Goal: Information Seeking & Learning: Learn about a topic

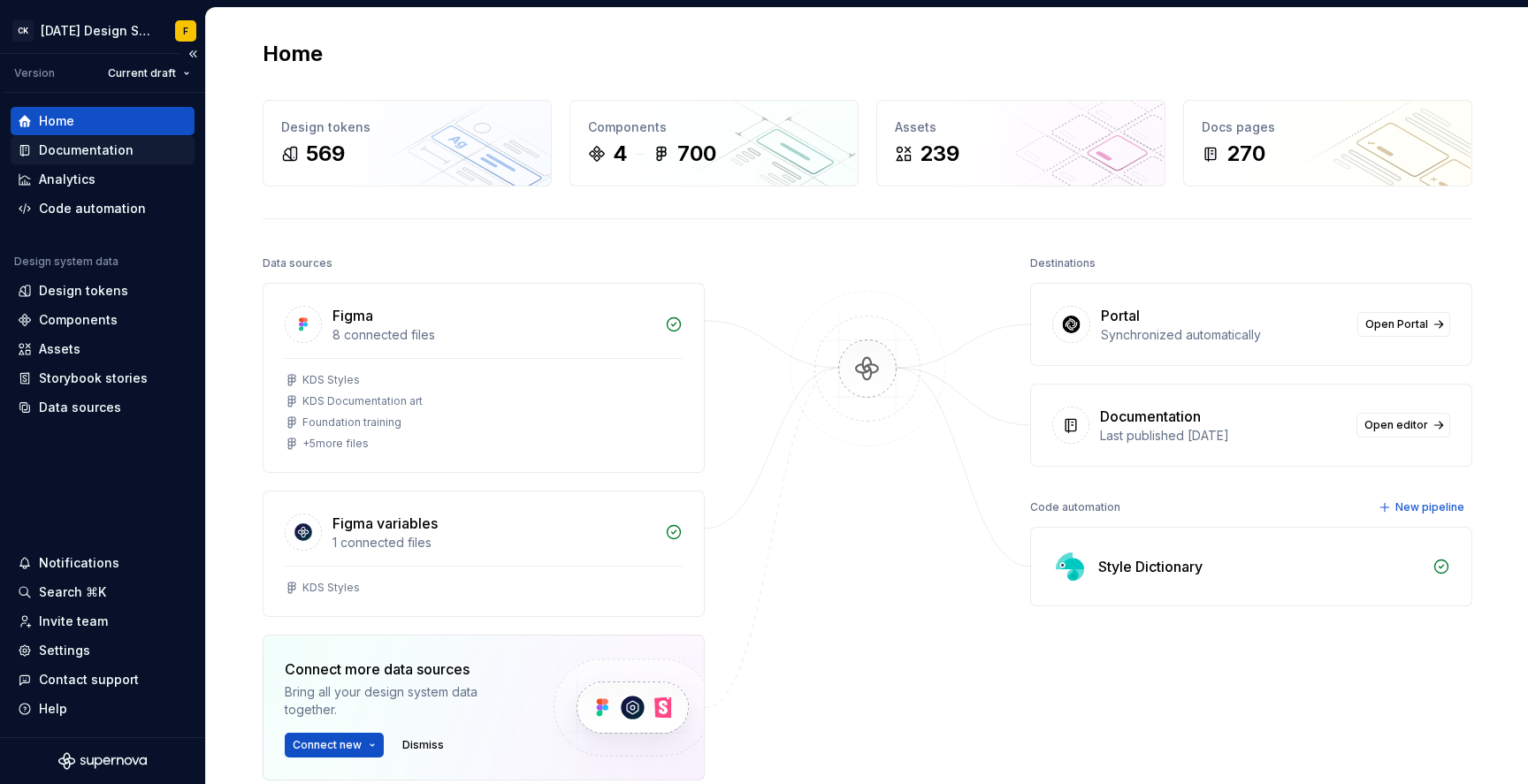
click at [75, 150] on div "Documentation" at bounding box center [86, 150] width 94 height 18
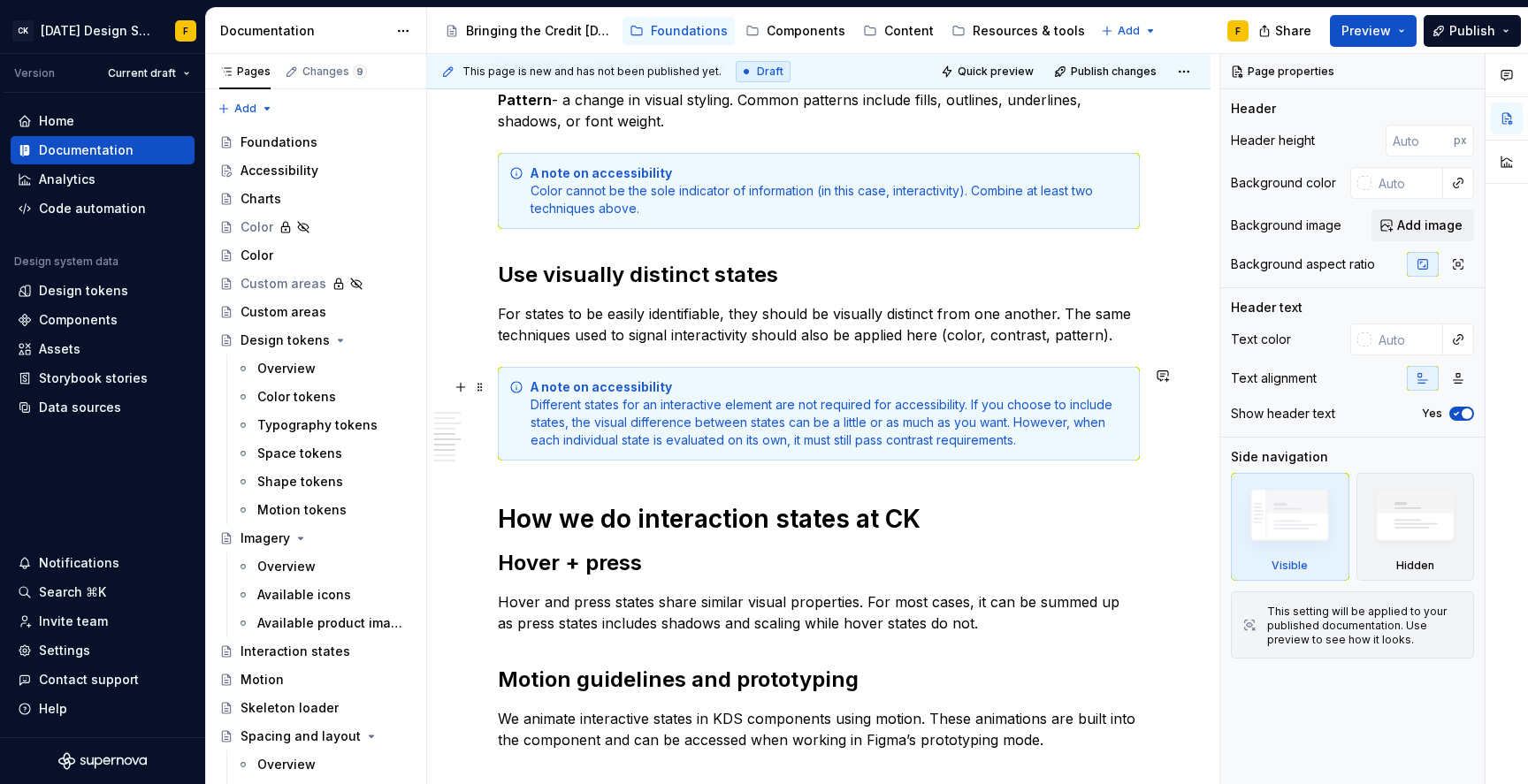
scroll to position [1607, 0]
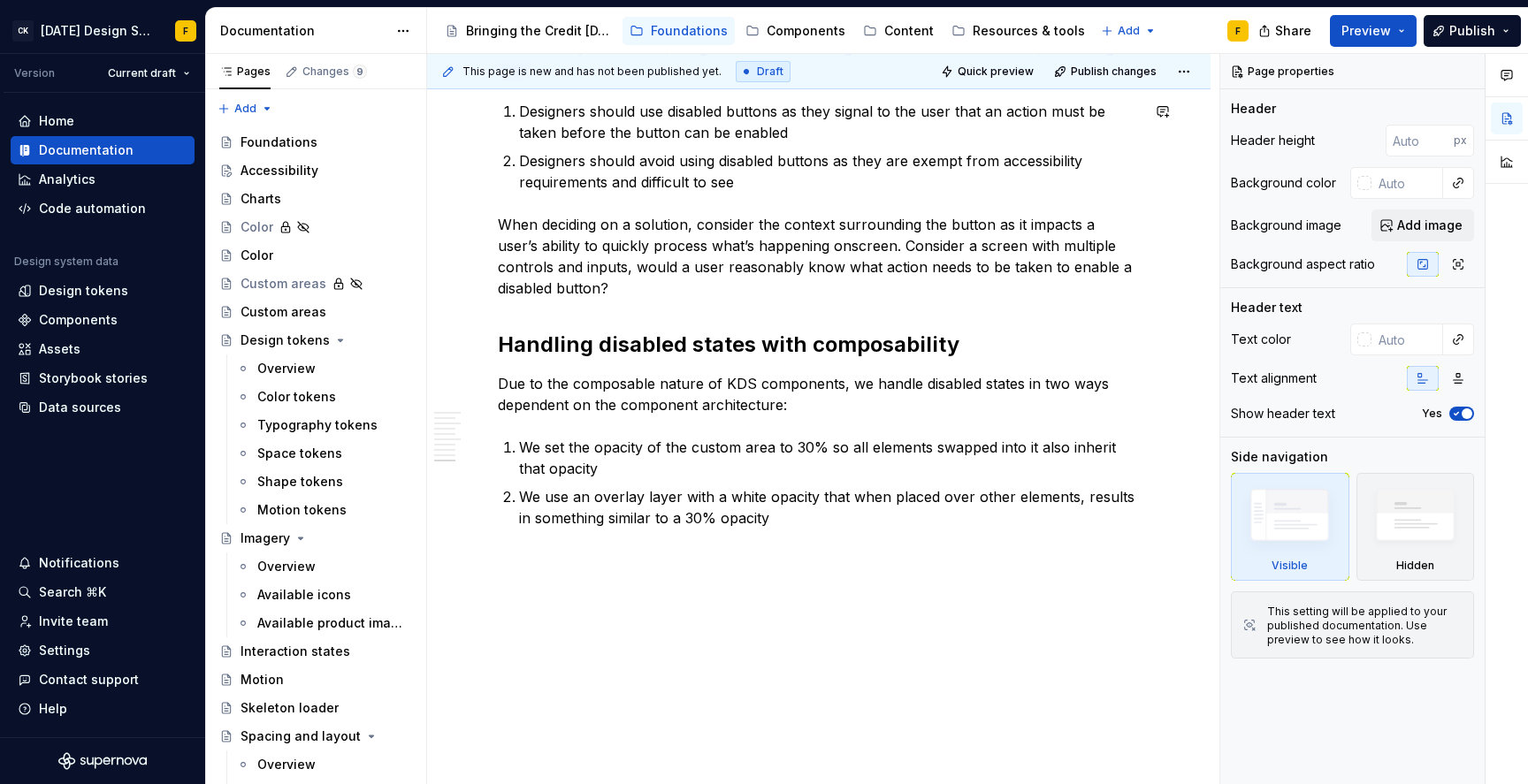
type textarea "*"
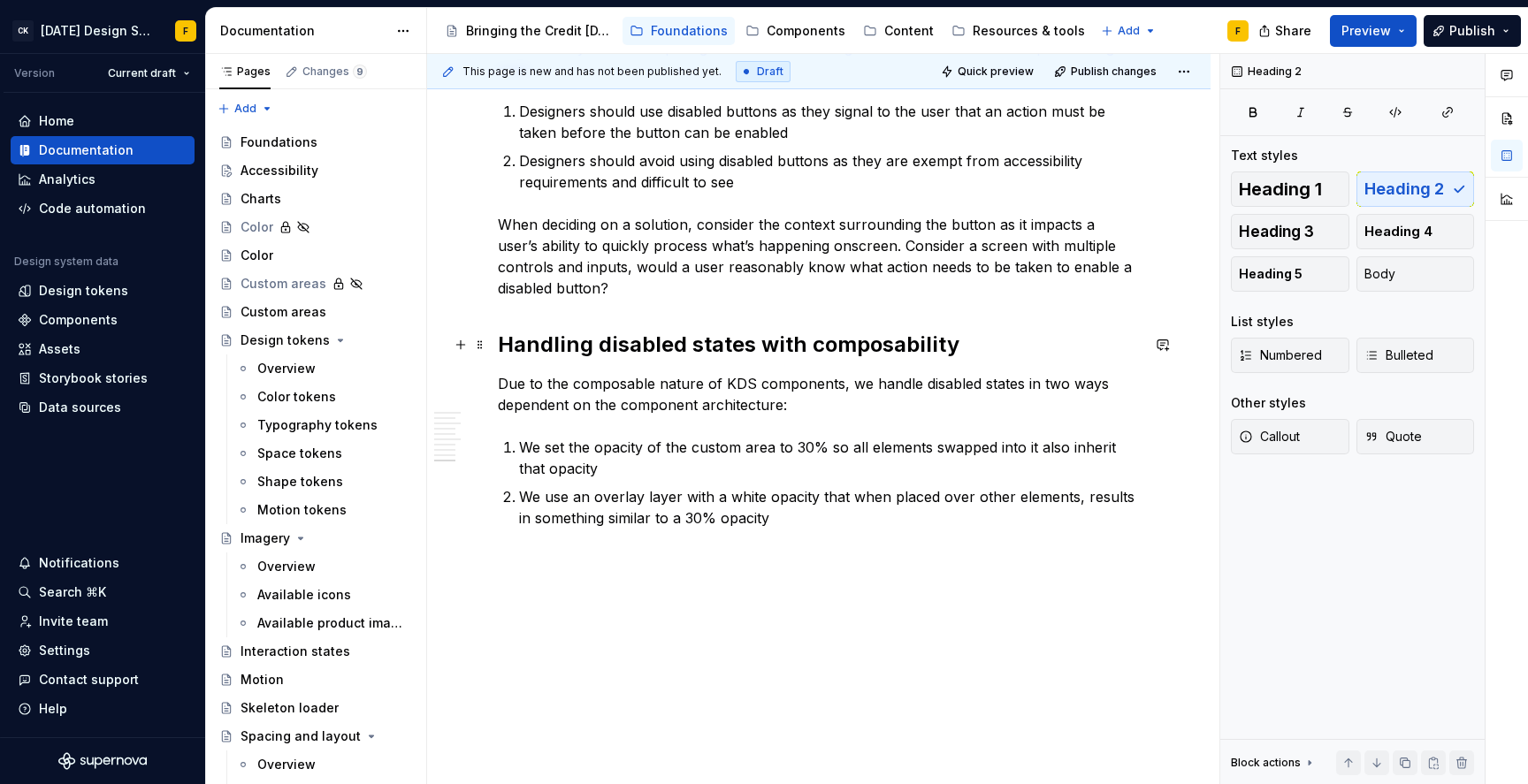
click at [988, 352] on h2 "Handling disabled states with composability" at bounding box center [819, 344] width 642 height 28
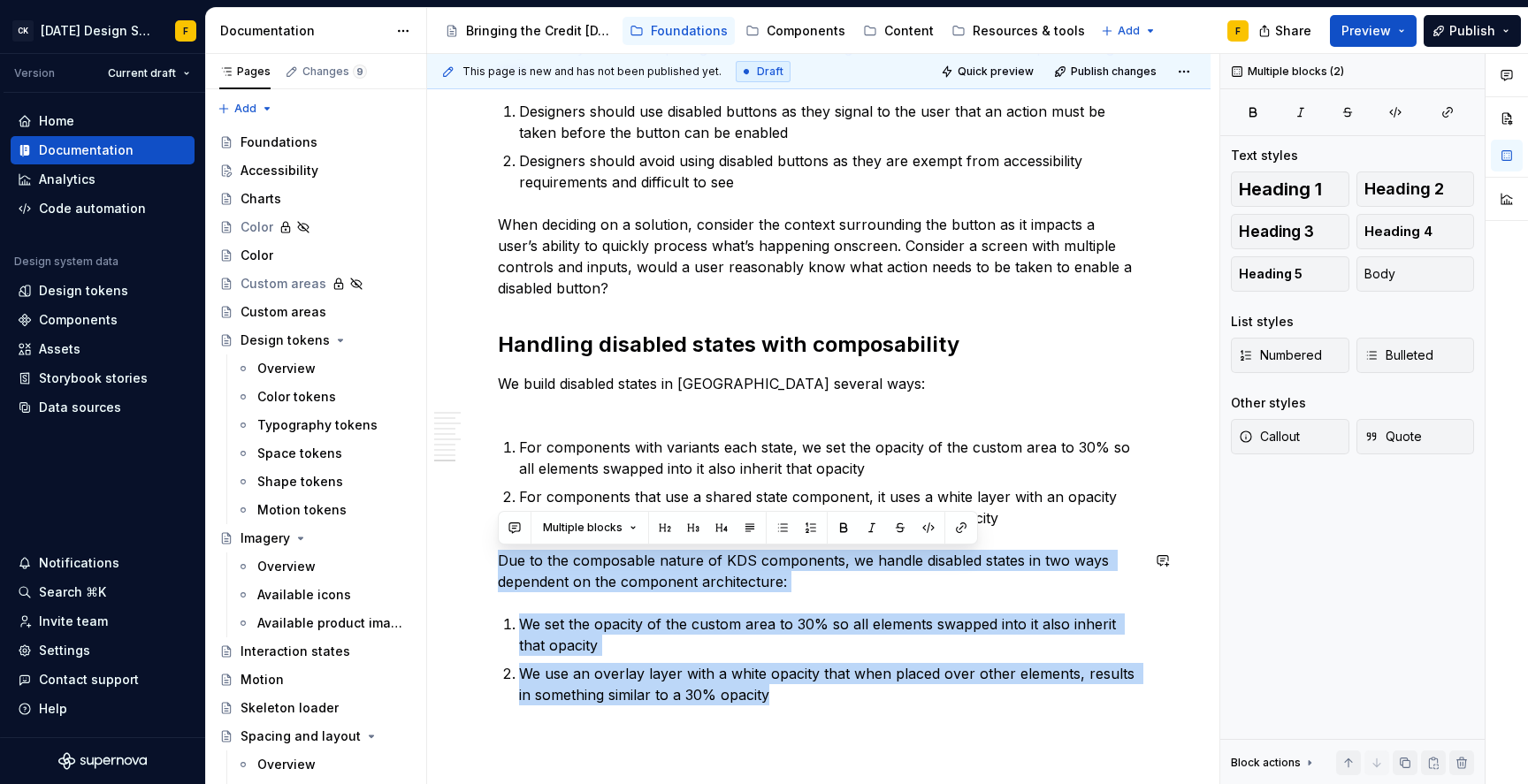
drag, startPoint x: 800, startPoint y: 696, endPoint x: 509, endPoint y: 547, distance: 326.9
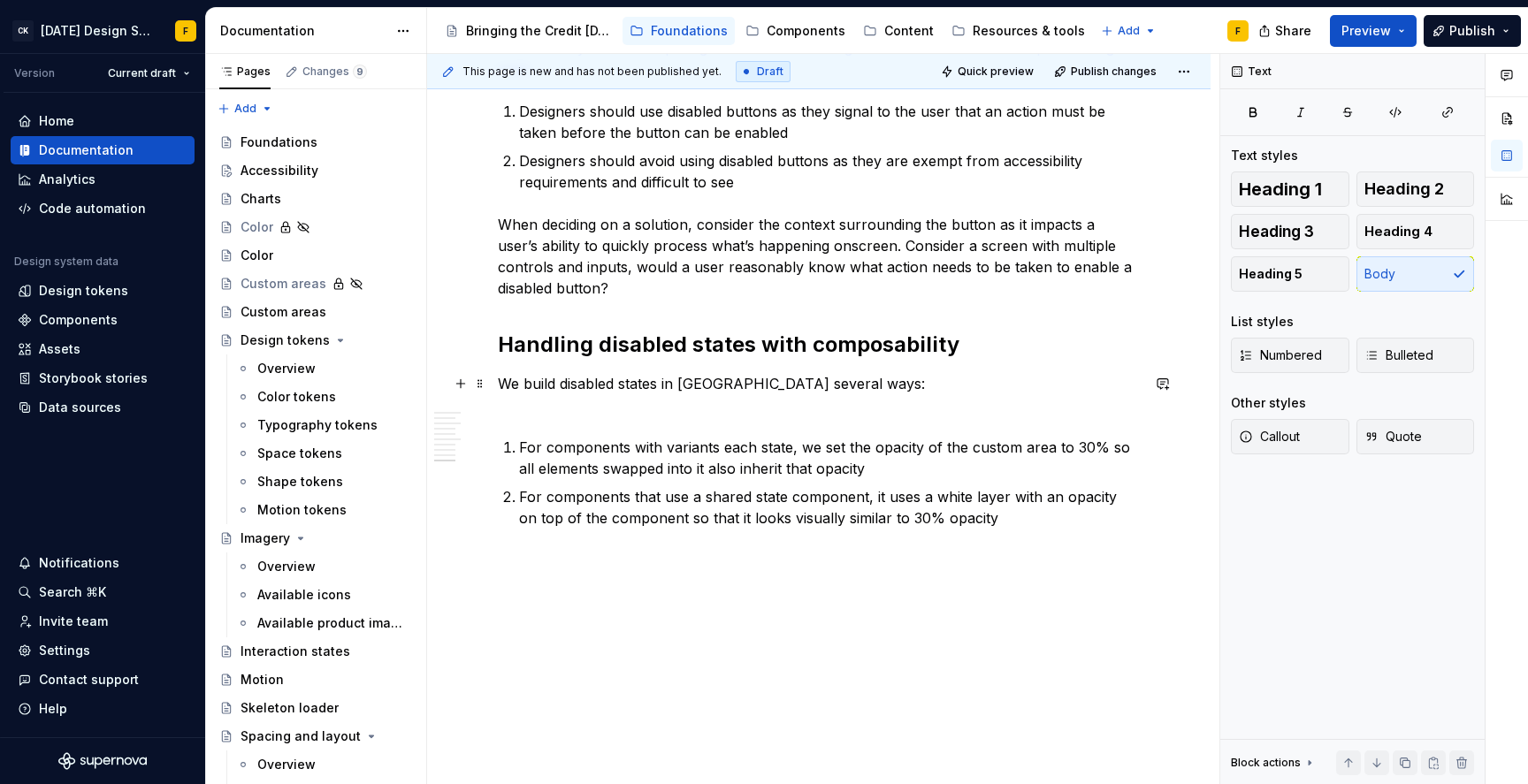
click at [511, 415] on p "We build disabled states in [GEOGRAPHIC_DATA] several ways:" at bounding box center [819, 393] width 642 height 42
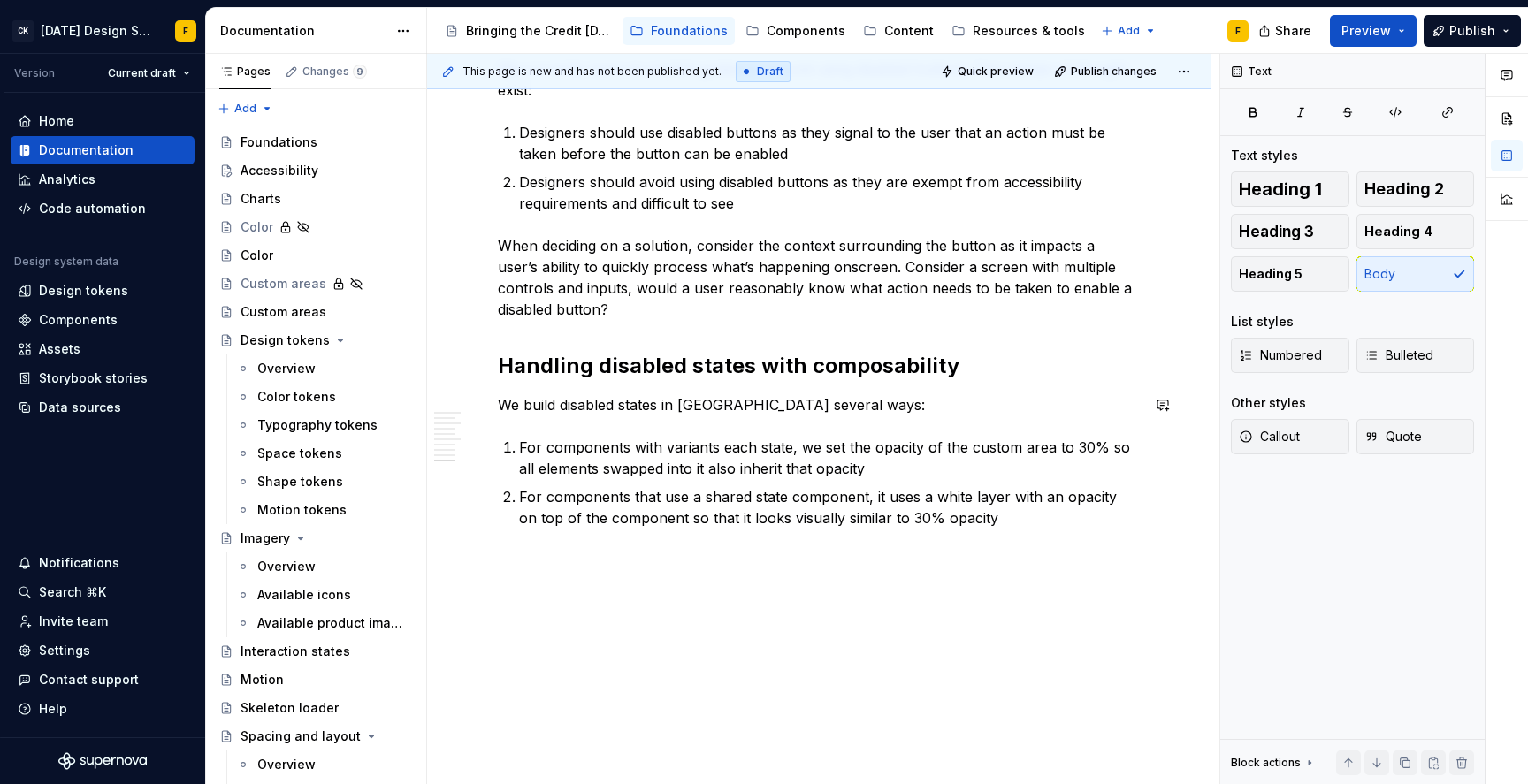
scroll to position [1585, 0]
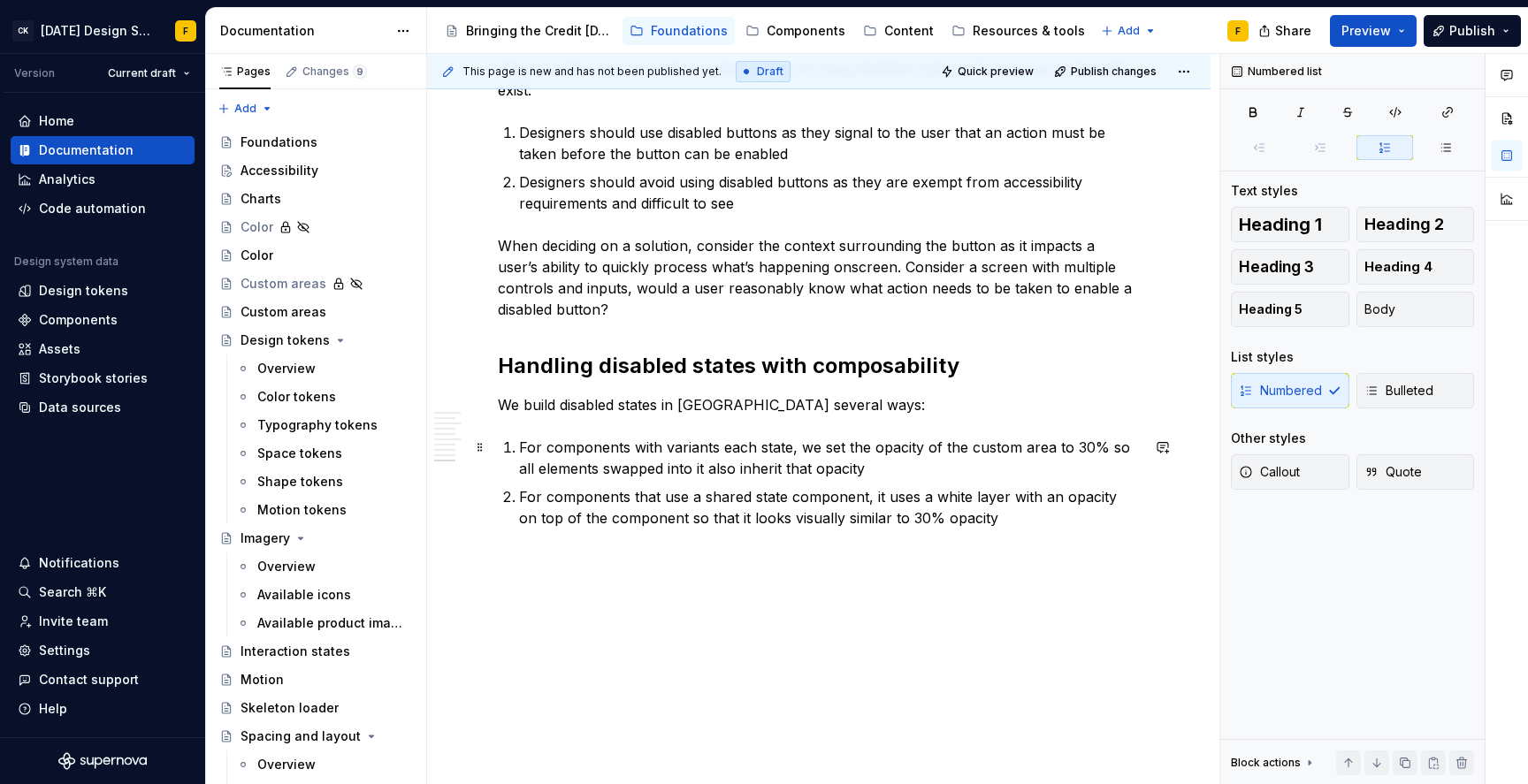
click at [771, 471] on p "For components with variants each state, we set the opacity of the custom area …" at bounding box center [828, 457] width 620 height 42
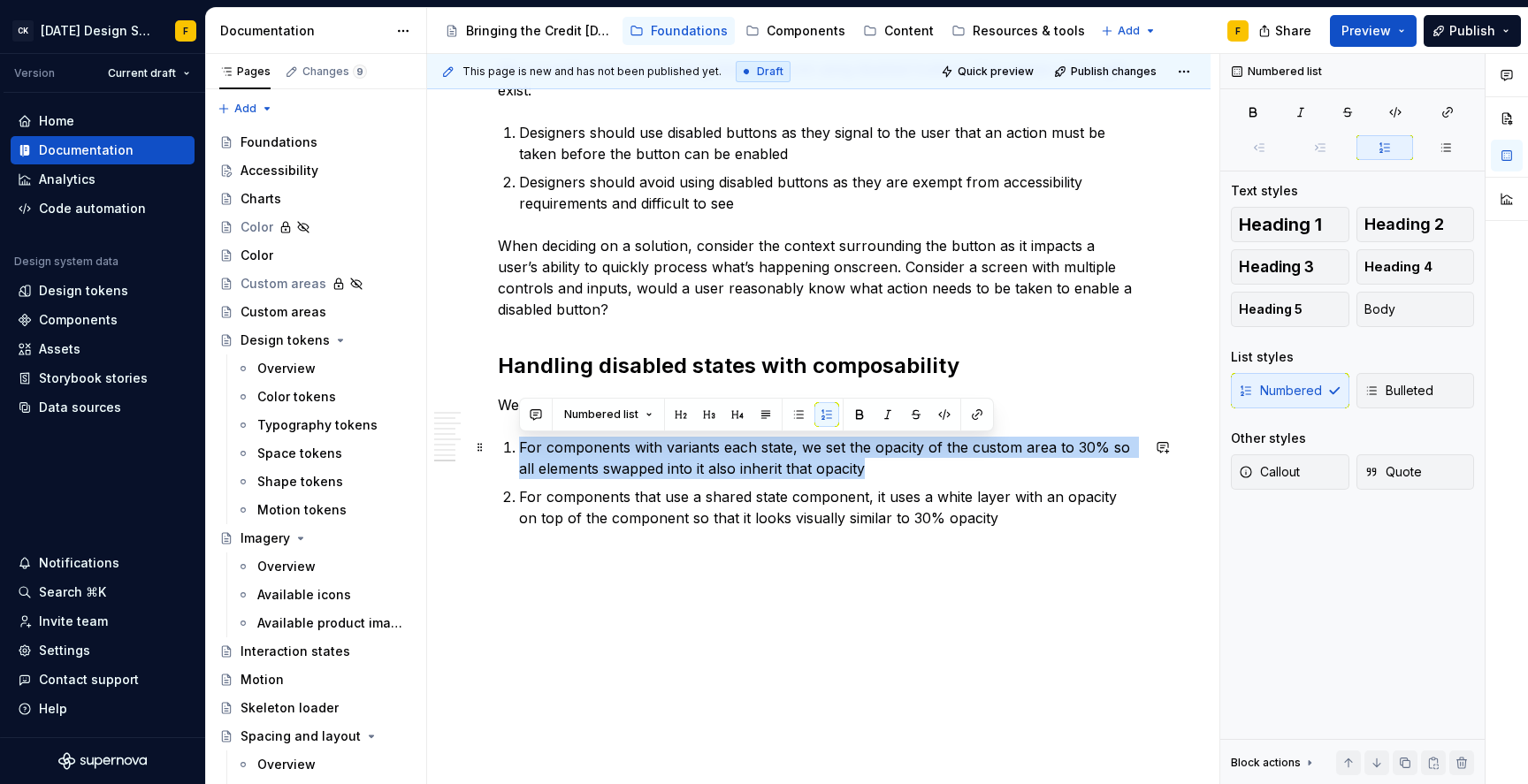
click at [771, 471] on p "For components with variants each state, we set the opacity of the custom area …" at bounding box center [828, 457] width 620 height 42
click at [822, 410] on button "button" at bounding box center [827, 414] width 24 height 24
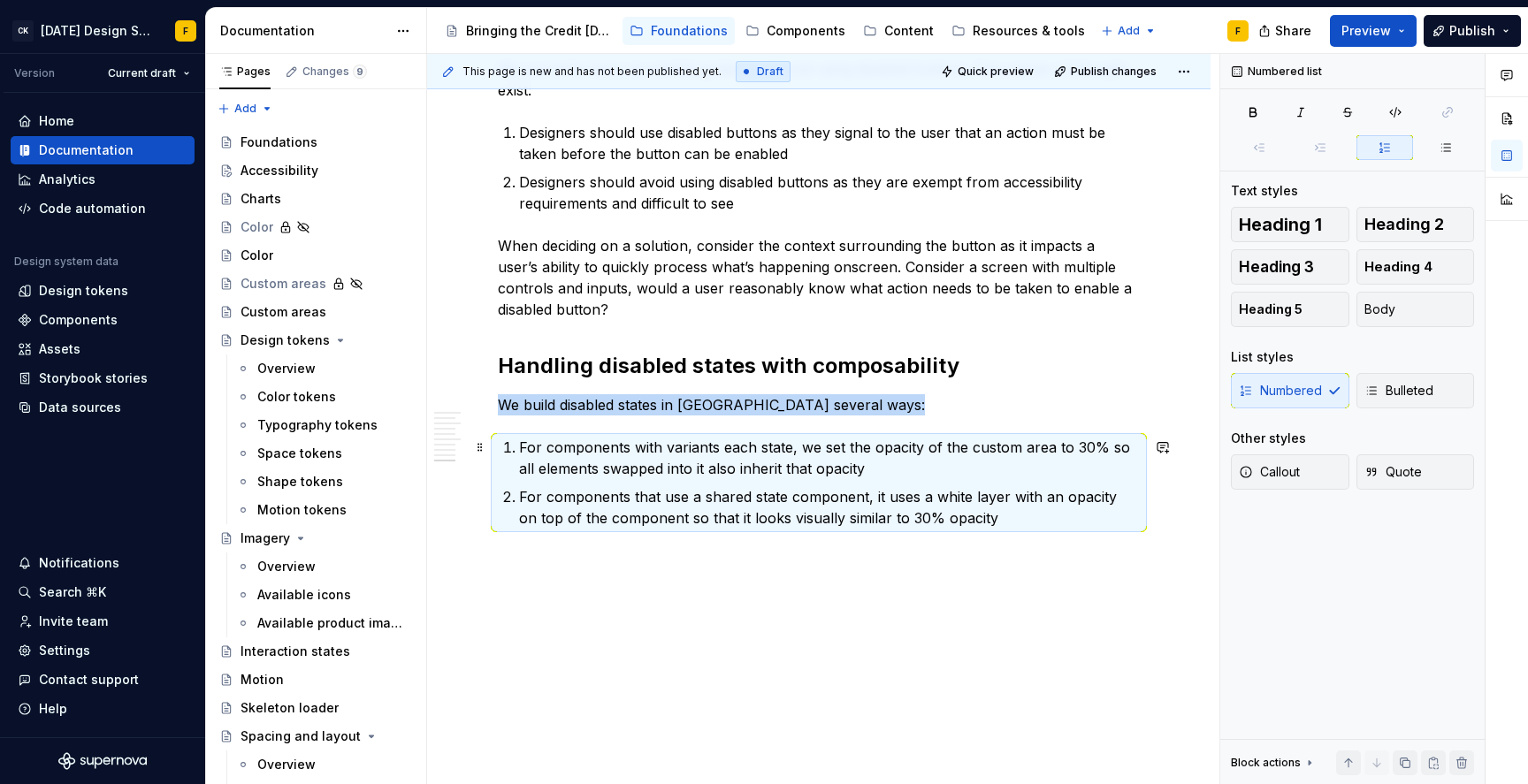
click at [724, 453] on p "For components with variants each state, we set the opacity of the custom area …" at bounding box center [828, 457] width 620 height 42
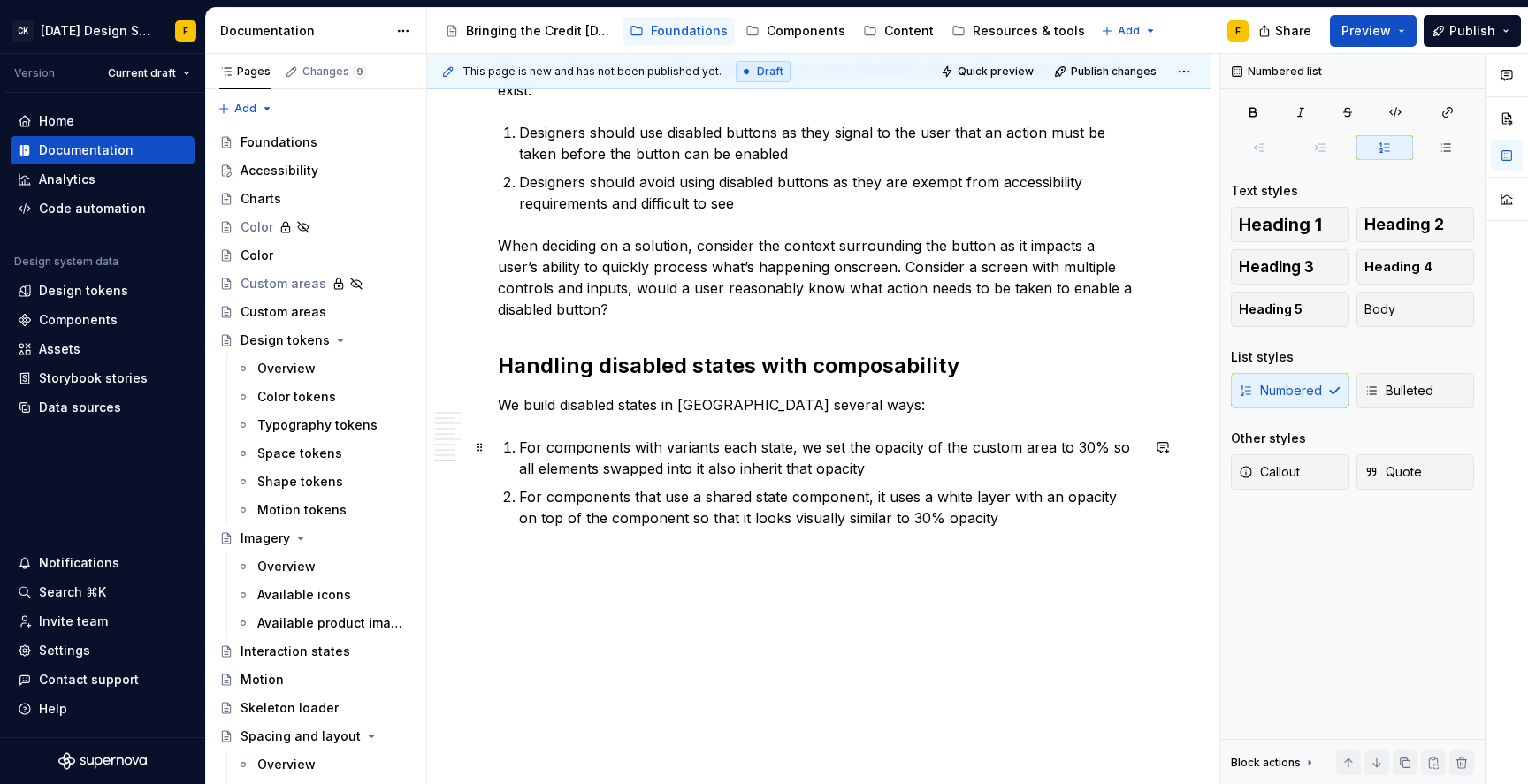
click at [724, 453] on p "For components with variants each state, we set the opacity of the custom area …" at bounding box center [828, 457] width 620 height 42
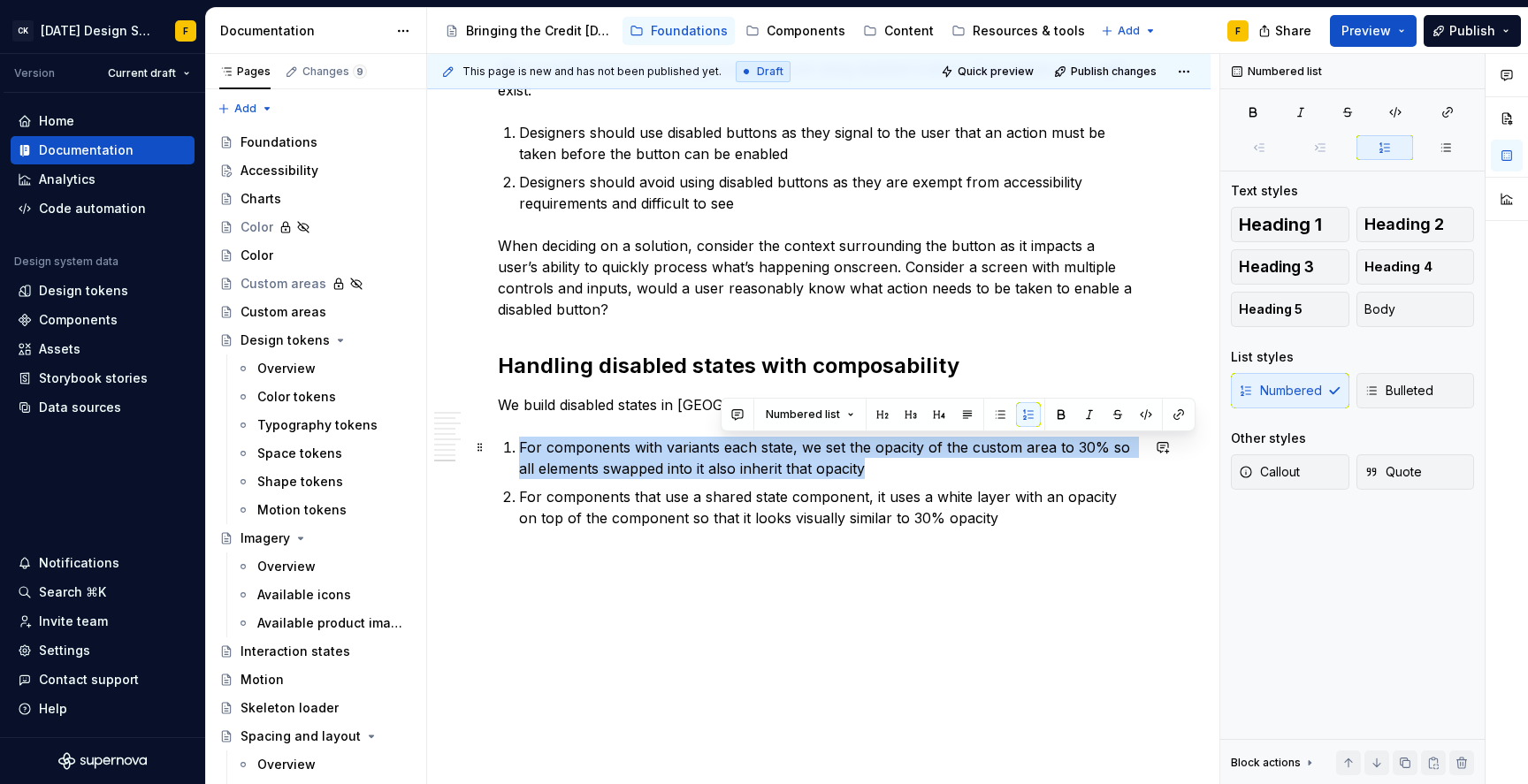
click at [724, 453] on p "For components with variants each state, we set the opacity of the custom area …" at bounding box center [828, 457] width 620 height 42
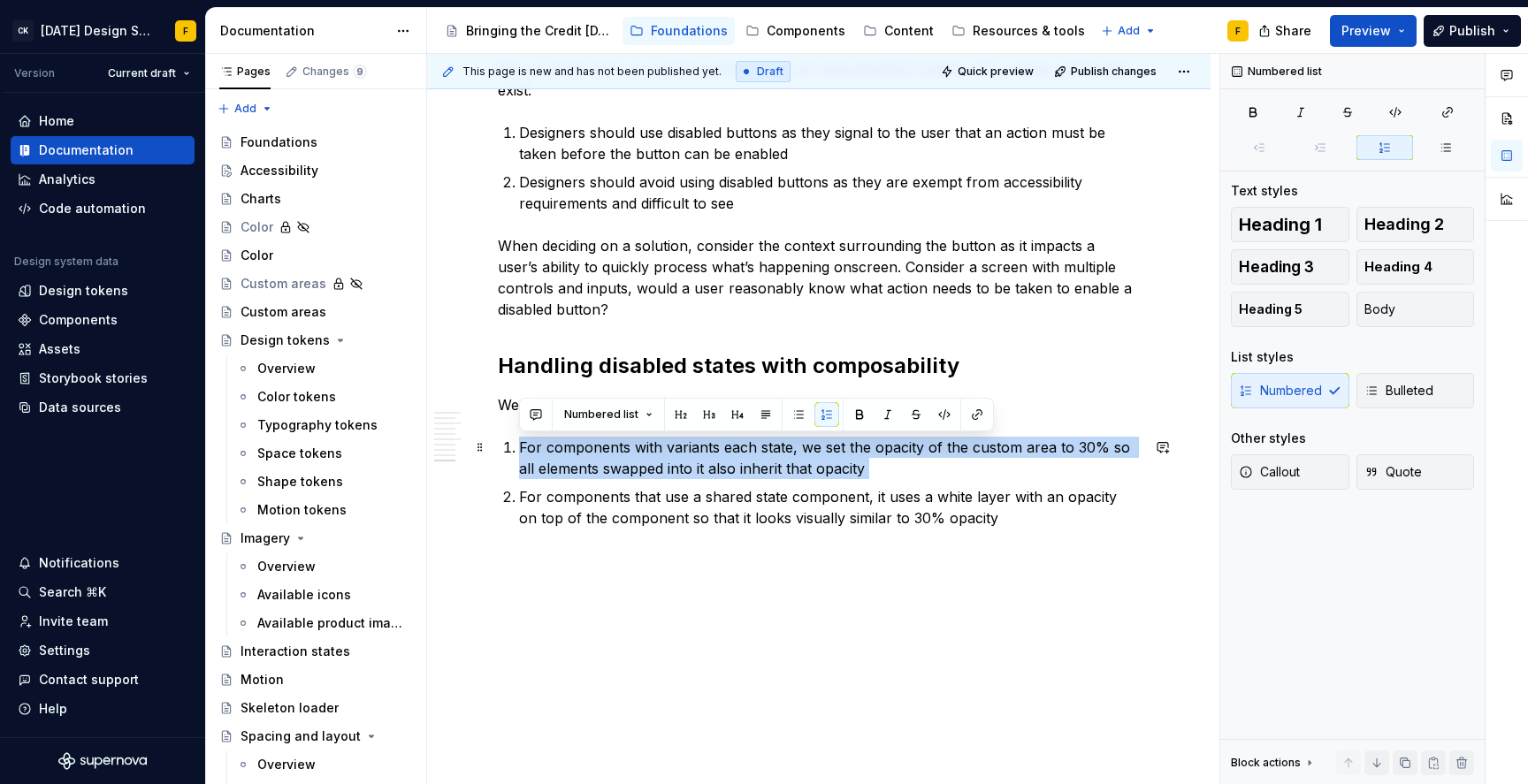
click at [724, 453] on p "For components with variants each state, we set the opacity of the custom area …" at bounding box center [828, 457] width 620 height 42
click at [820, 415] on button "button" at bounding box center [827, 414] width 24 height 24
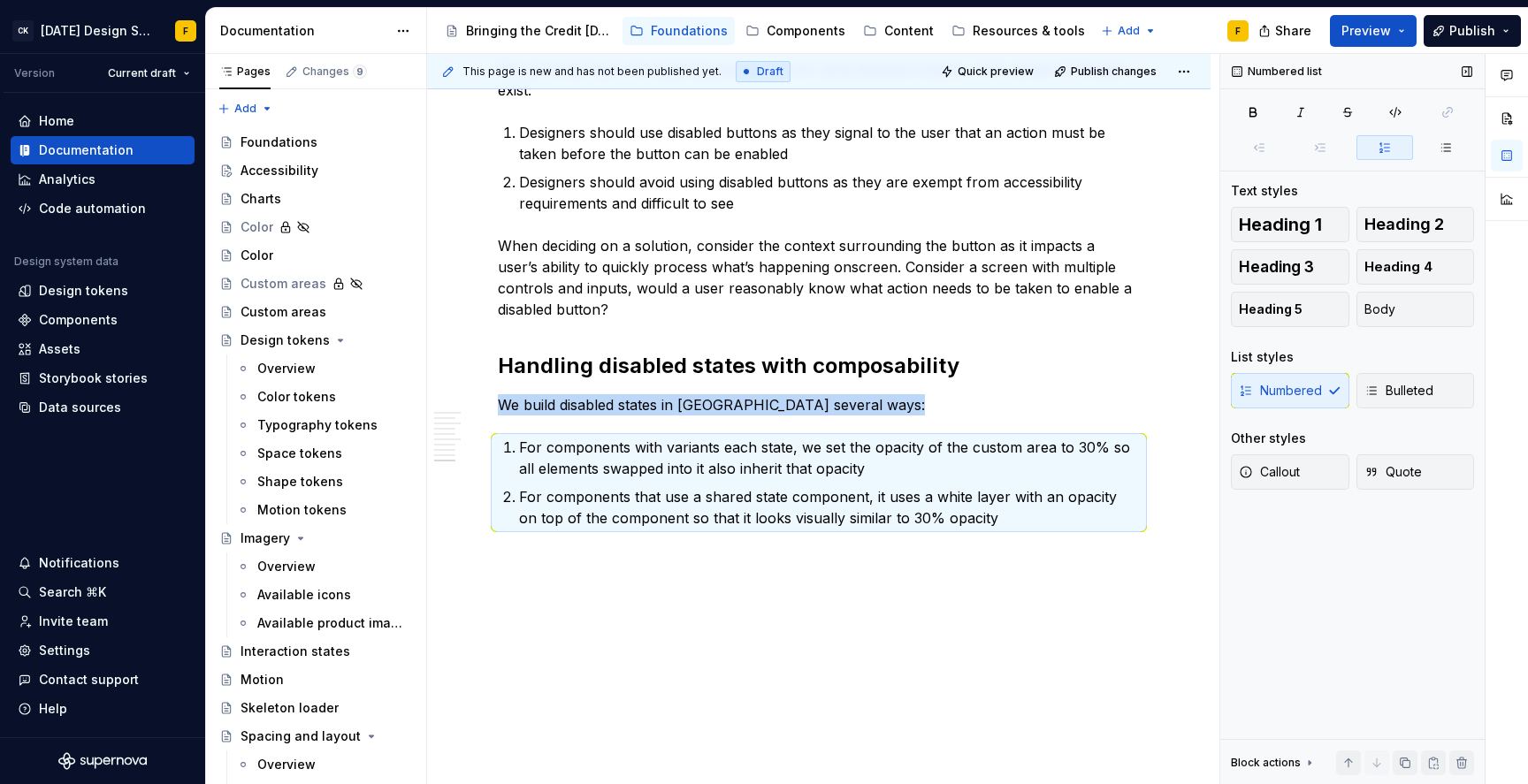
click at [1390, 144] on icon "button" at bounding box center [1385, 148] width 9 height 9
click at [1291, 383] on div "Numbered Bulleted" at bounding box center [1352, 391] width 243 height 36
click at [1398, 308] on button "Body" at bounding box center [1416, 310] width 119 height 36
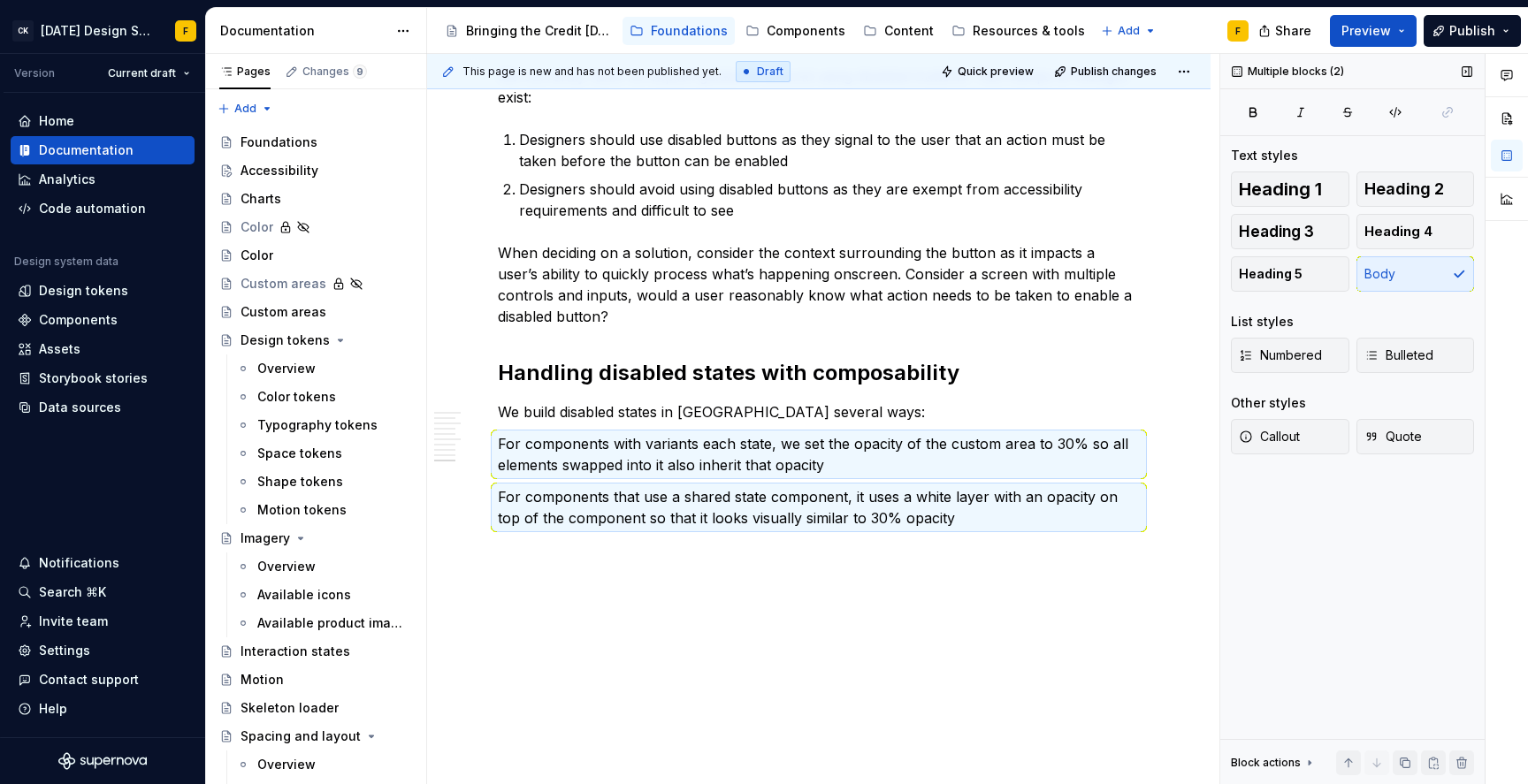
scroll to position [1578, 0]
click at [1290, 348] on span "Numbered" at bounding box center [1280, 355] width 83 height 18
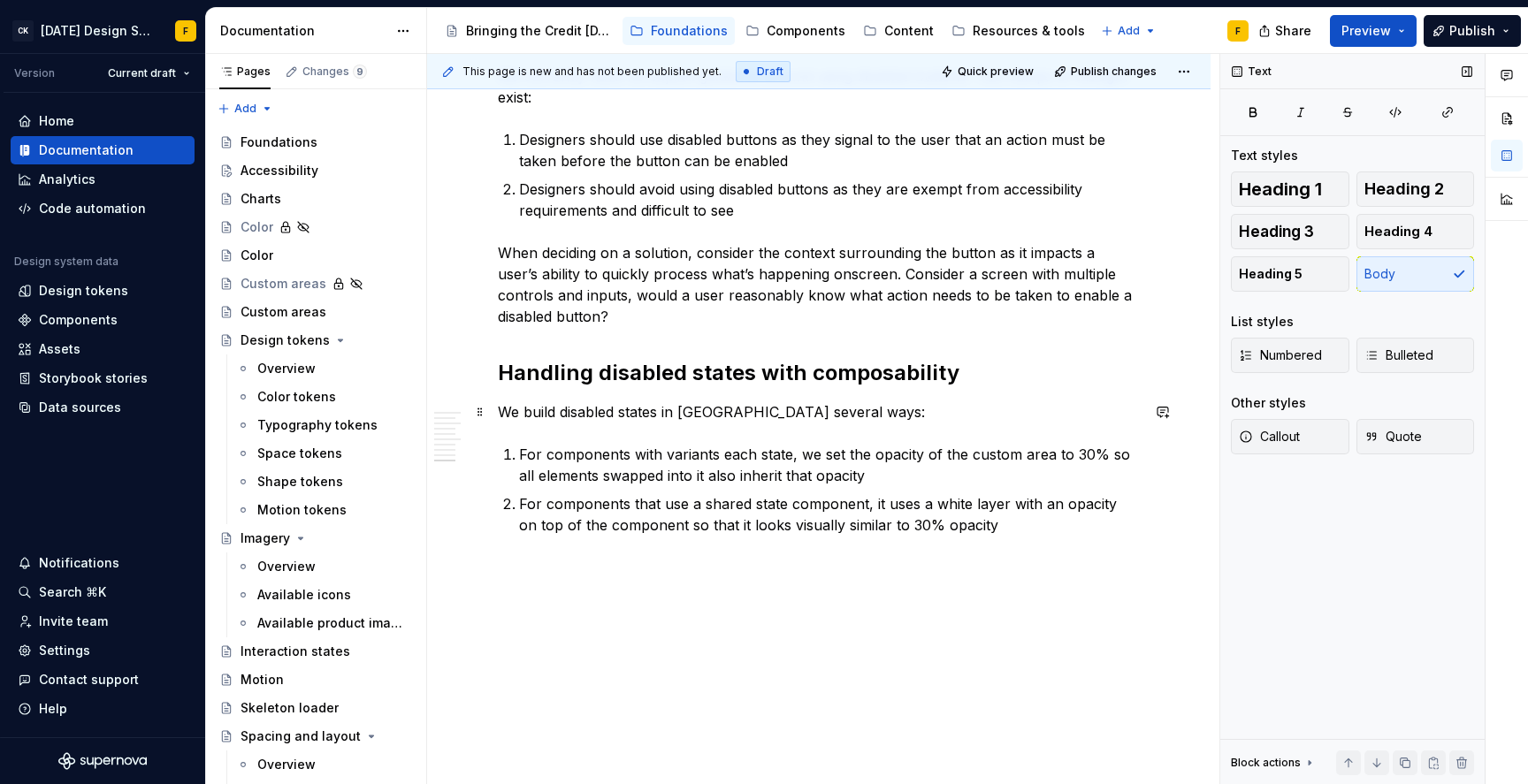
click at [827, 415] on p "We build disabled states in [GEOGRAPHIC_DATA] several ways:" at bounding box center [819, 411] width 642 height 22
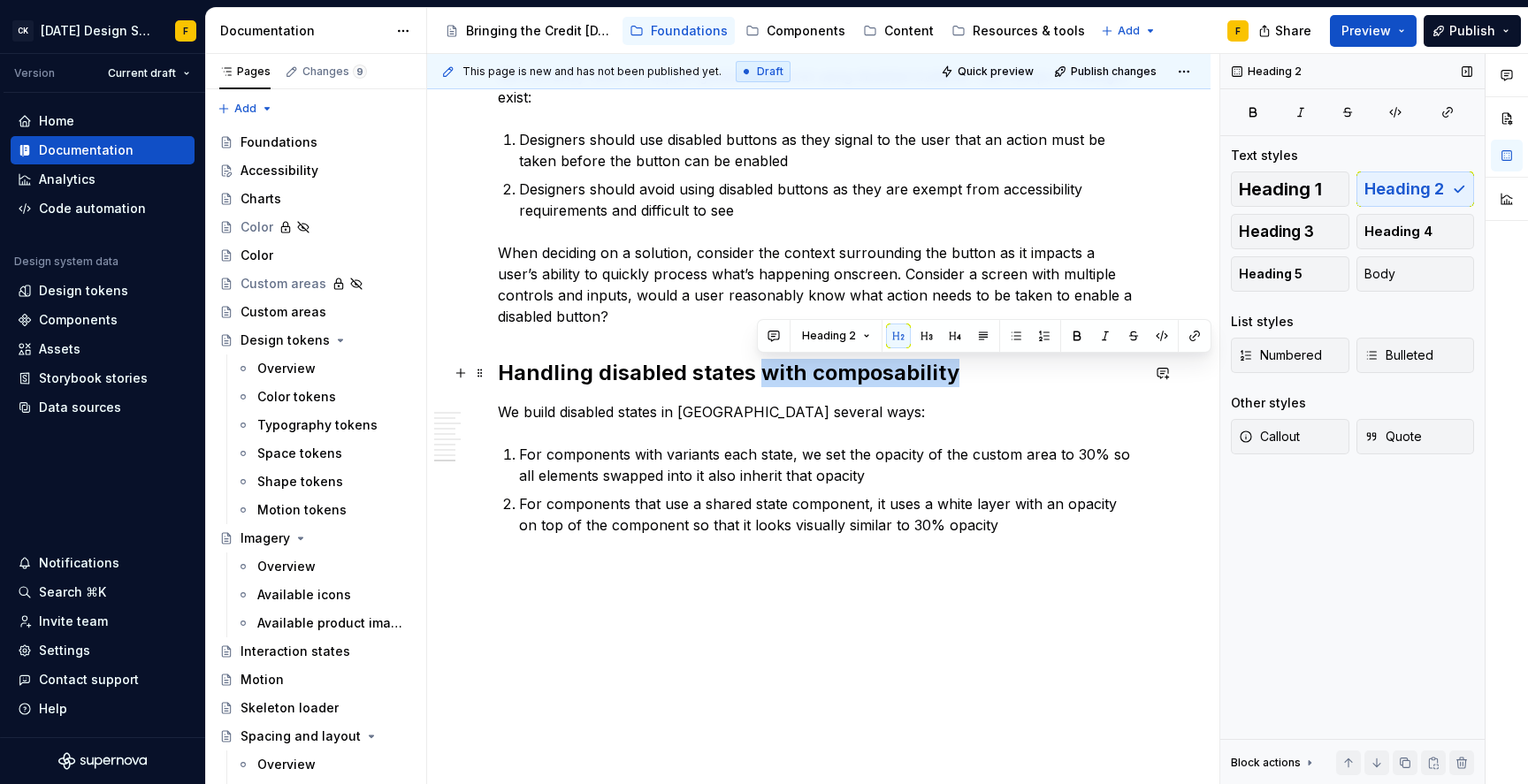
drag, startPoint x: 759, startPoint y: 371, endPoint x: 1062, endPoint y: 374, distance: 303.0
click at [1062, 374] on h2 "Handling disabled states with composability" at bounding box center [819, 373] width 642 height 28
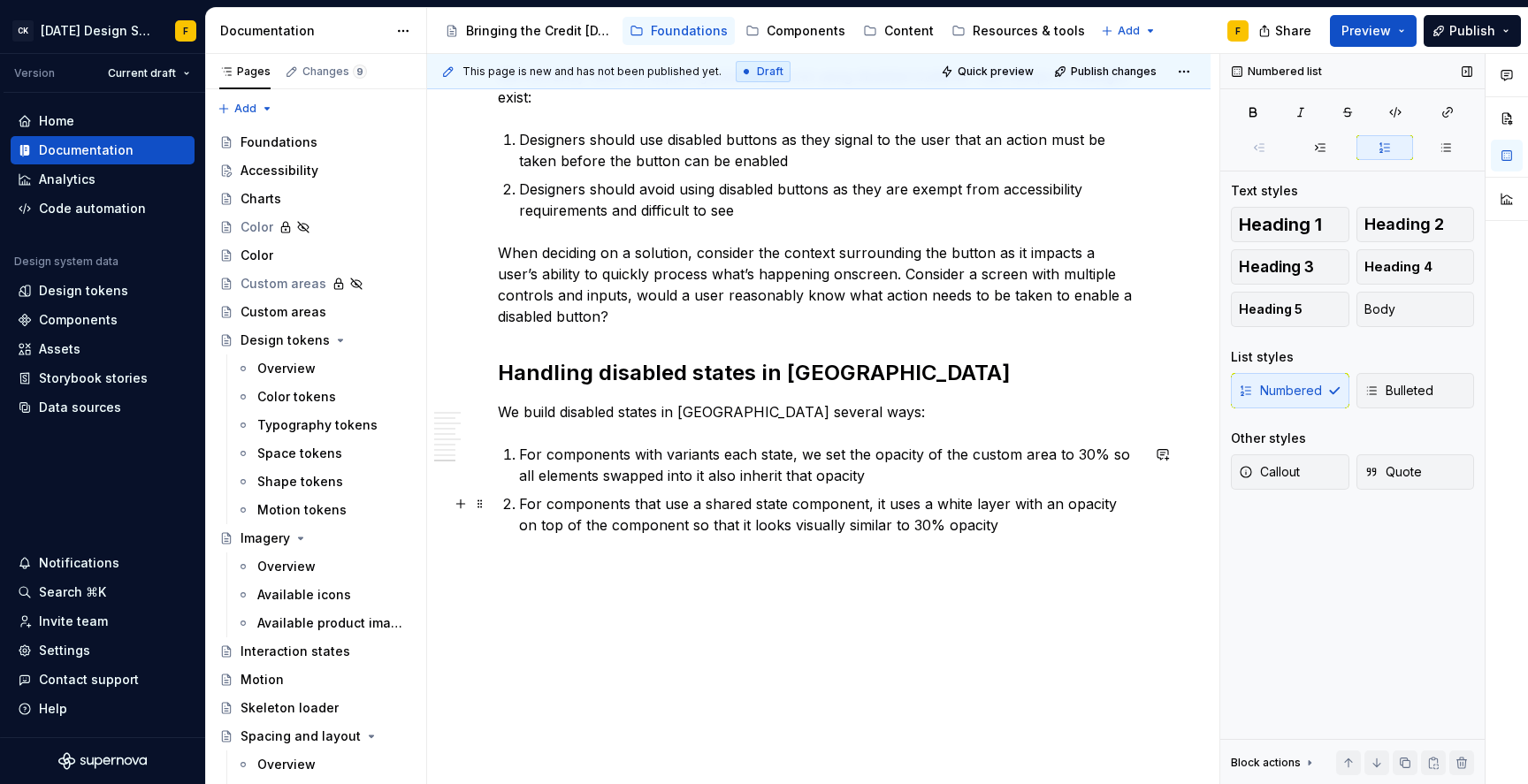
drag, startPoint x: 976, startPoint y: 535, endPoint x: 1040, endPoint y: 458, distance: 100.1
click at [976, 534] on p "For components that use a shared state component, it uses a white layer with an…" at bounding box center [828, 514] width 620 height 42
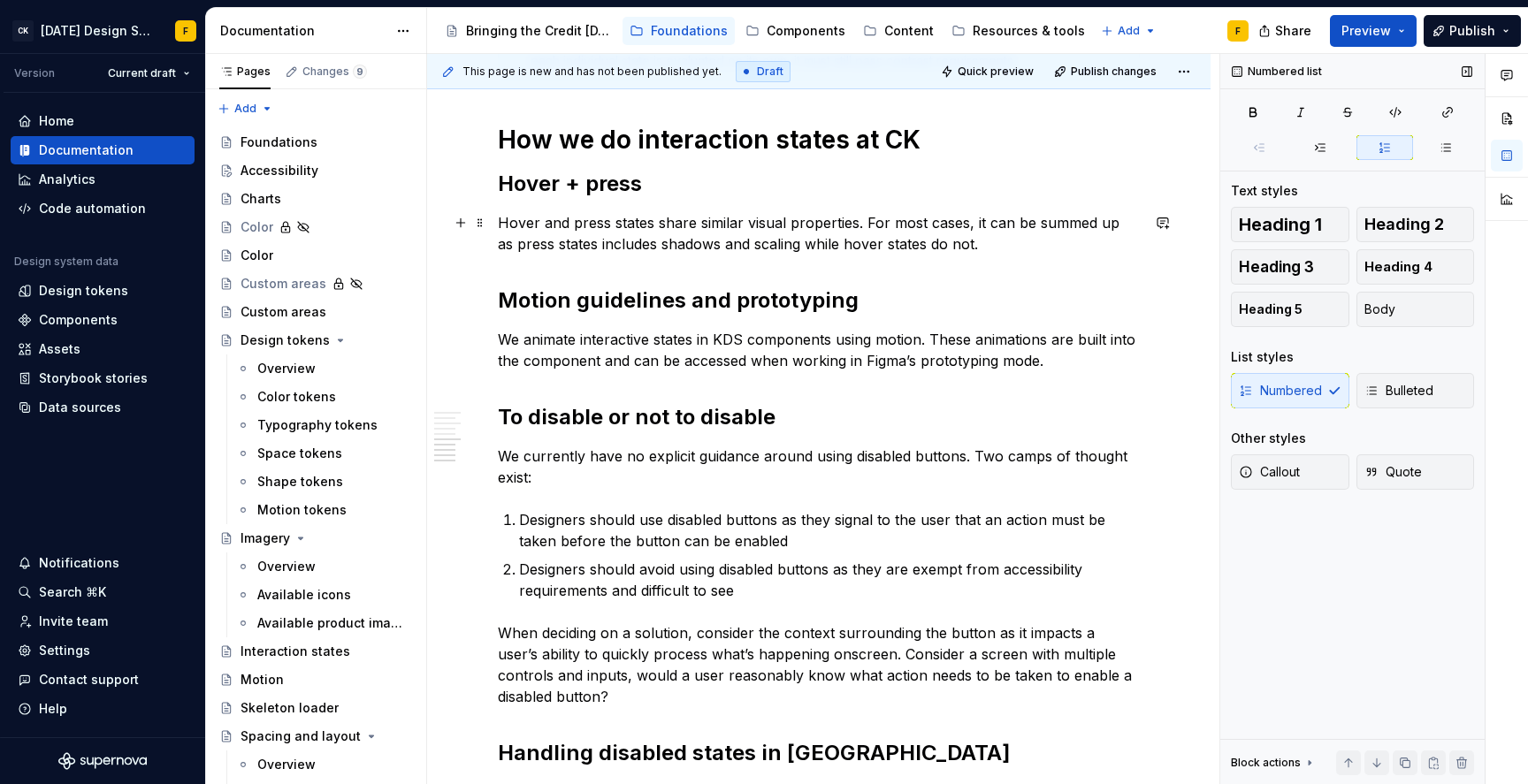
scroll to position [1204, 0]
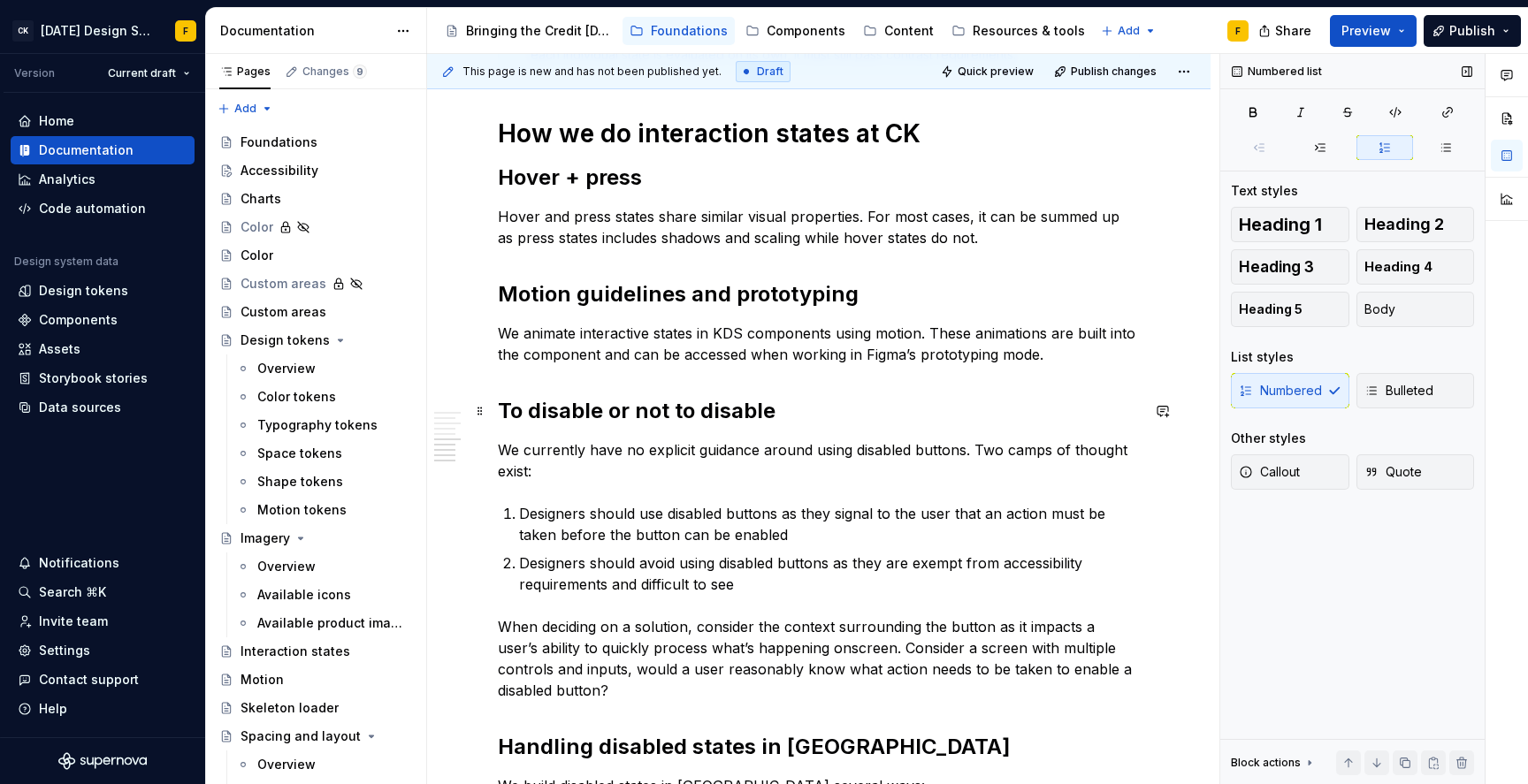
click at [596, 410] on h2 "To disable or not to disable" at bounding box center [819, 411] width 642 height 28
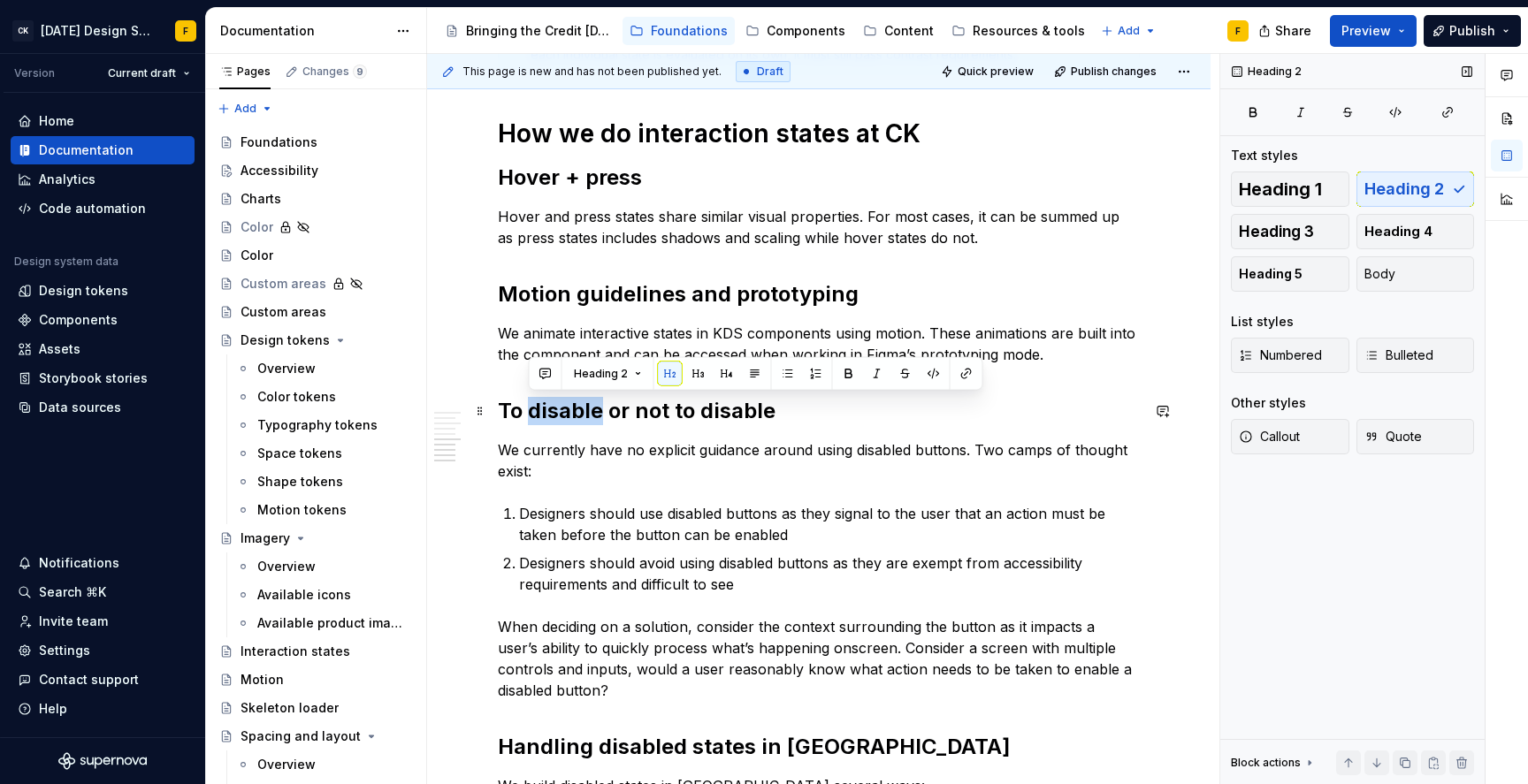
click at [596, 410] on h2 "To disable or not to disable" at bounding box center [819, 411] width 642 height 28
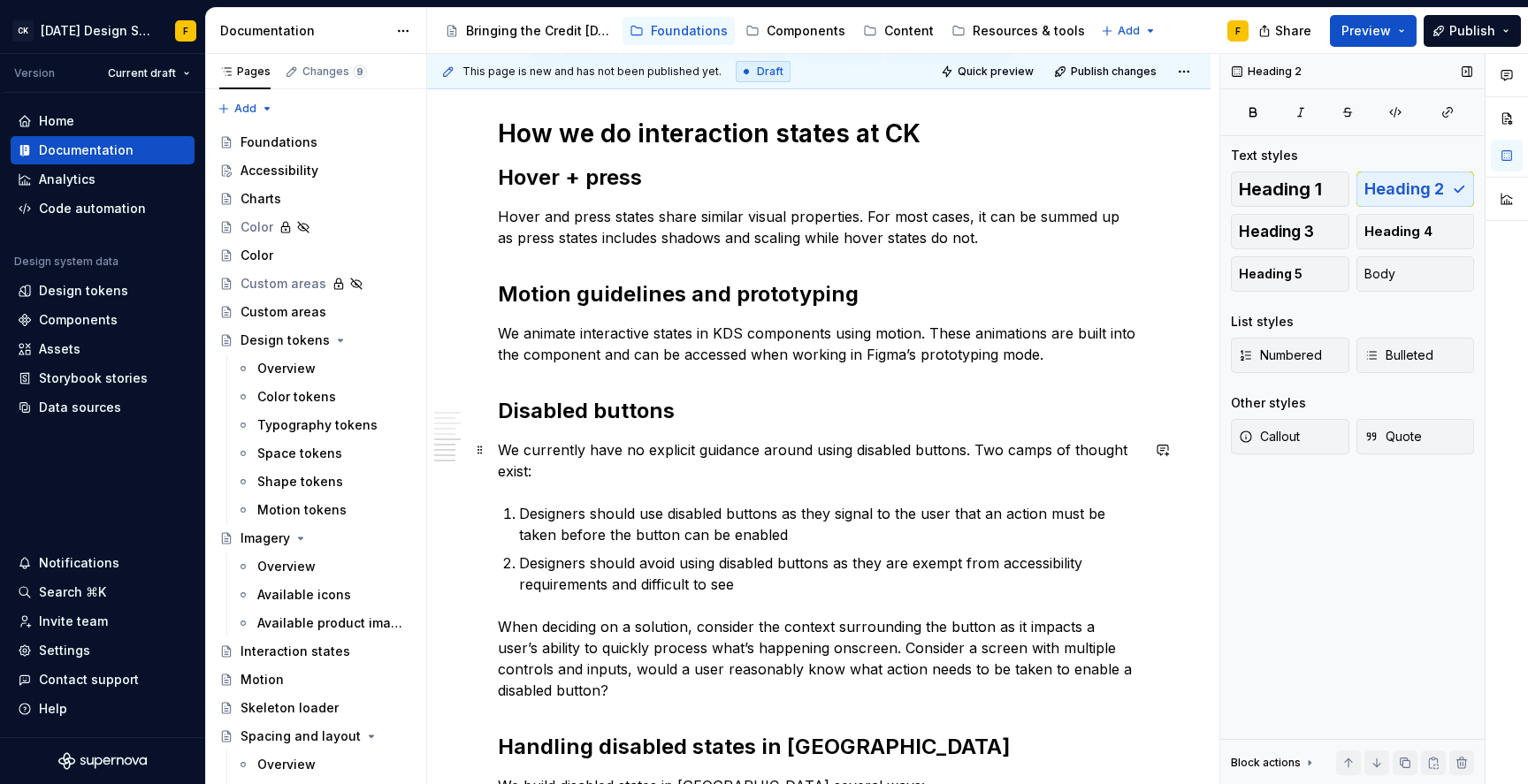
click at [527, 457] on p "We currently have no explicit guidance around using disabled buttons. Two camps…" at bounding box center [819, 460] width 642 height 42
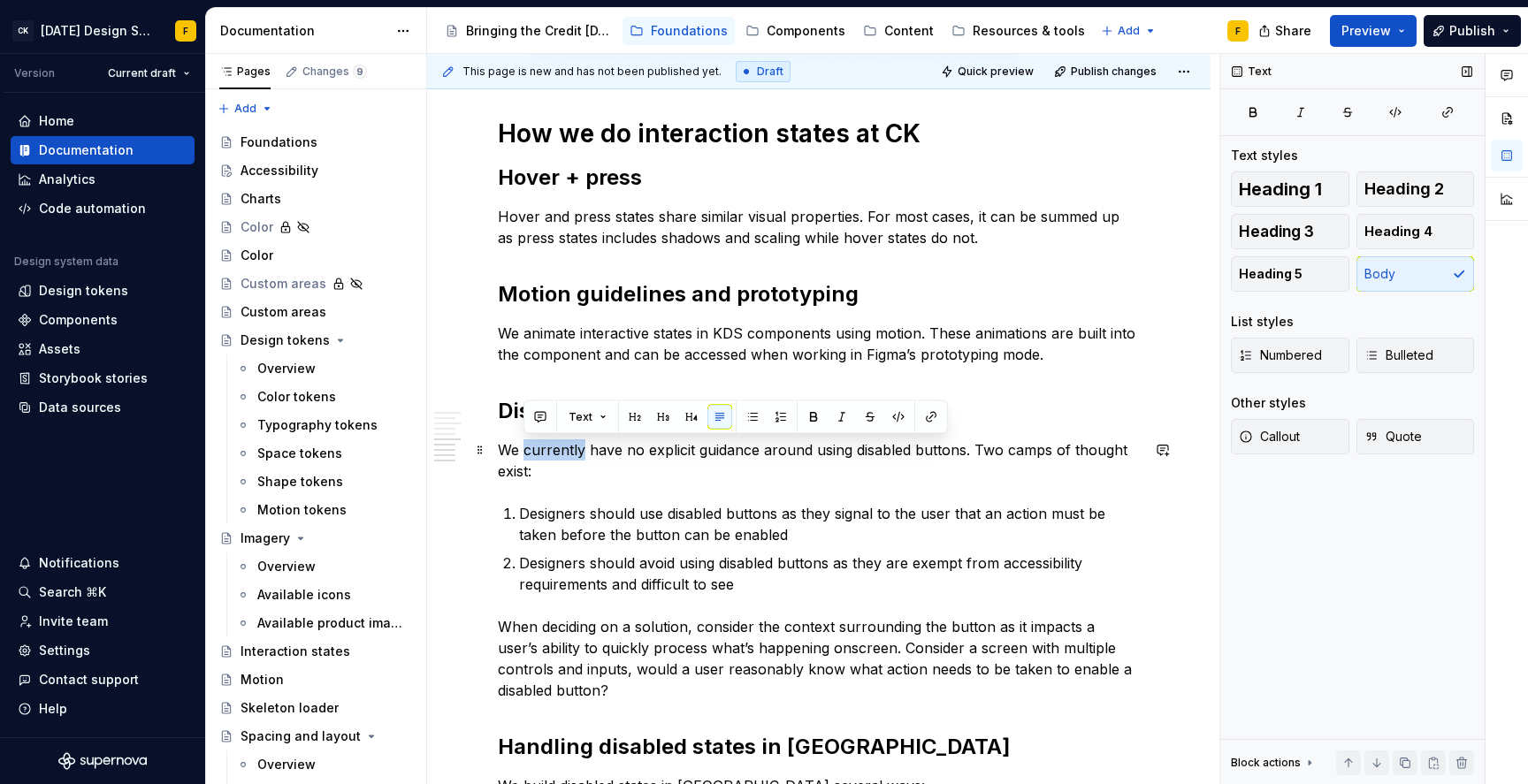
click at [527, 457] on p "We currently have no explicit guidance around using disabled buttons. Two camps…" at bounding box center [819, 460] width 642 height 42
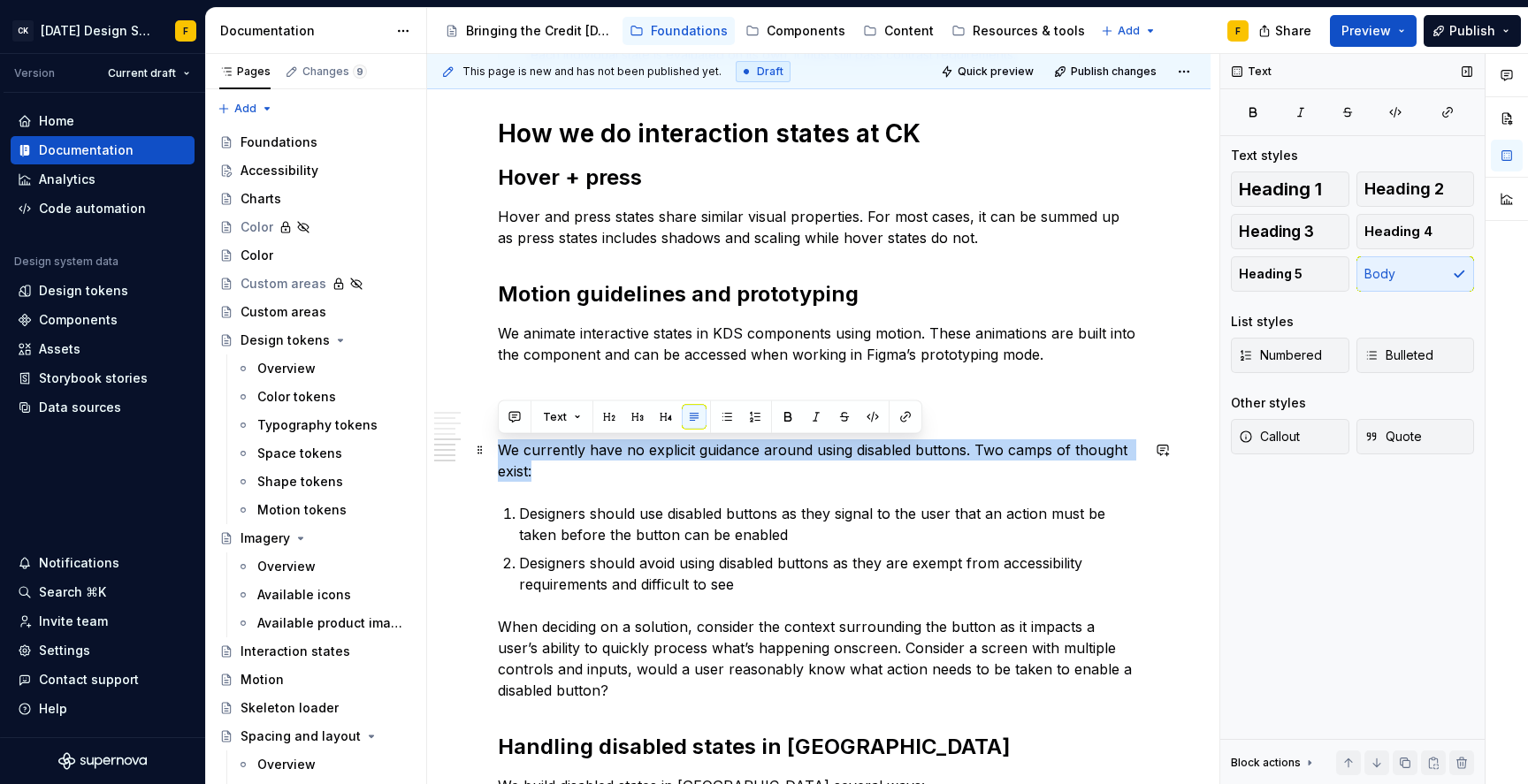
click at [527, 457] on p "We currently have no explicit guidance around using disabled buttons. Two camps…" at bounding box center [819, 460] width 642 height 42
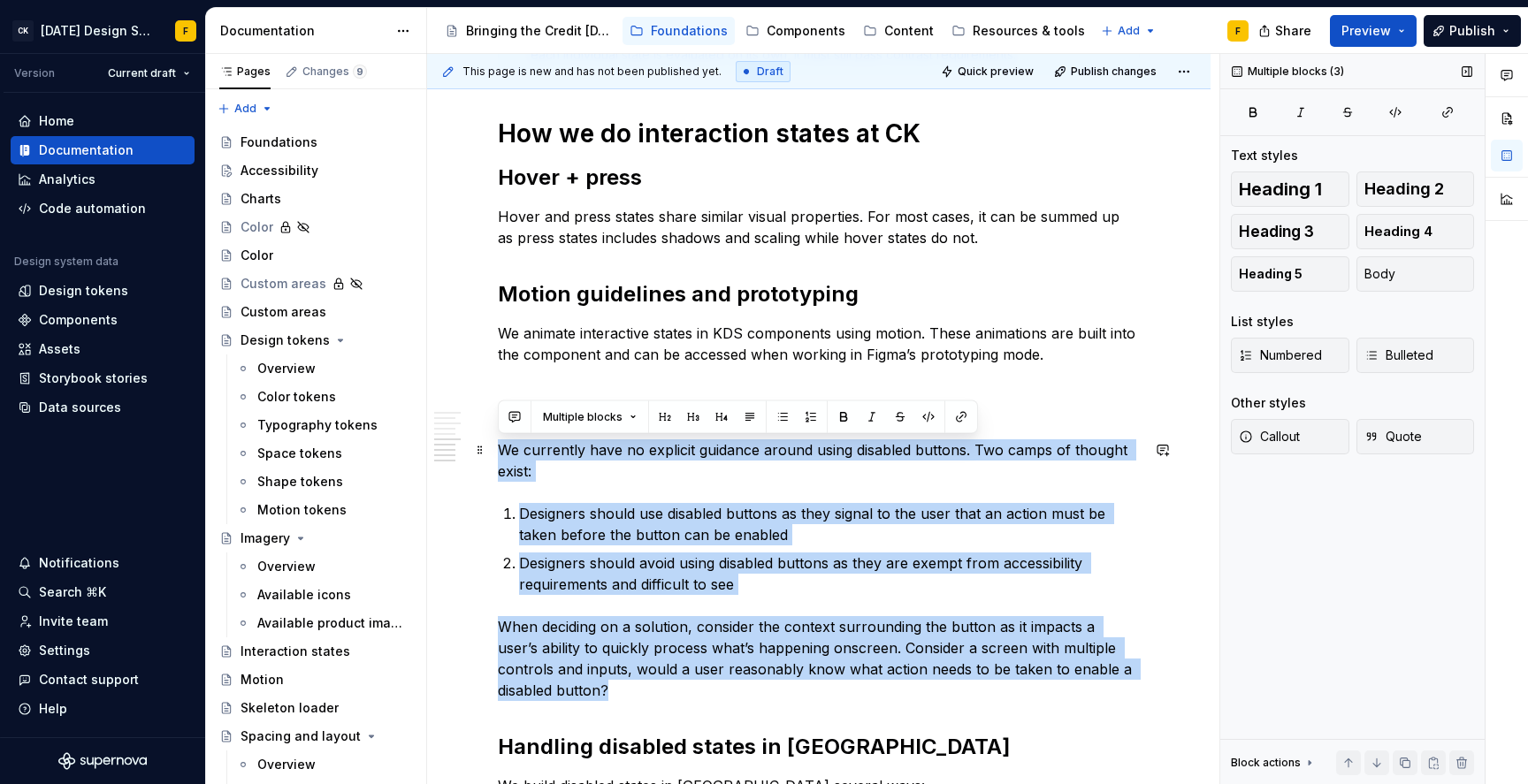
drag, startPoint x: 556, startPoint y: 691, endPoint x: 494, endPoint y: 447, distance: 251.8
click at [494, 447] on div "Basics of interaction states Interaction states provide visual feedback to the …" at bounding box center [819, 135] width 783 height 2063
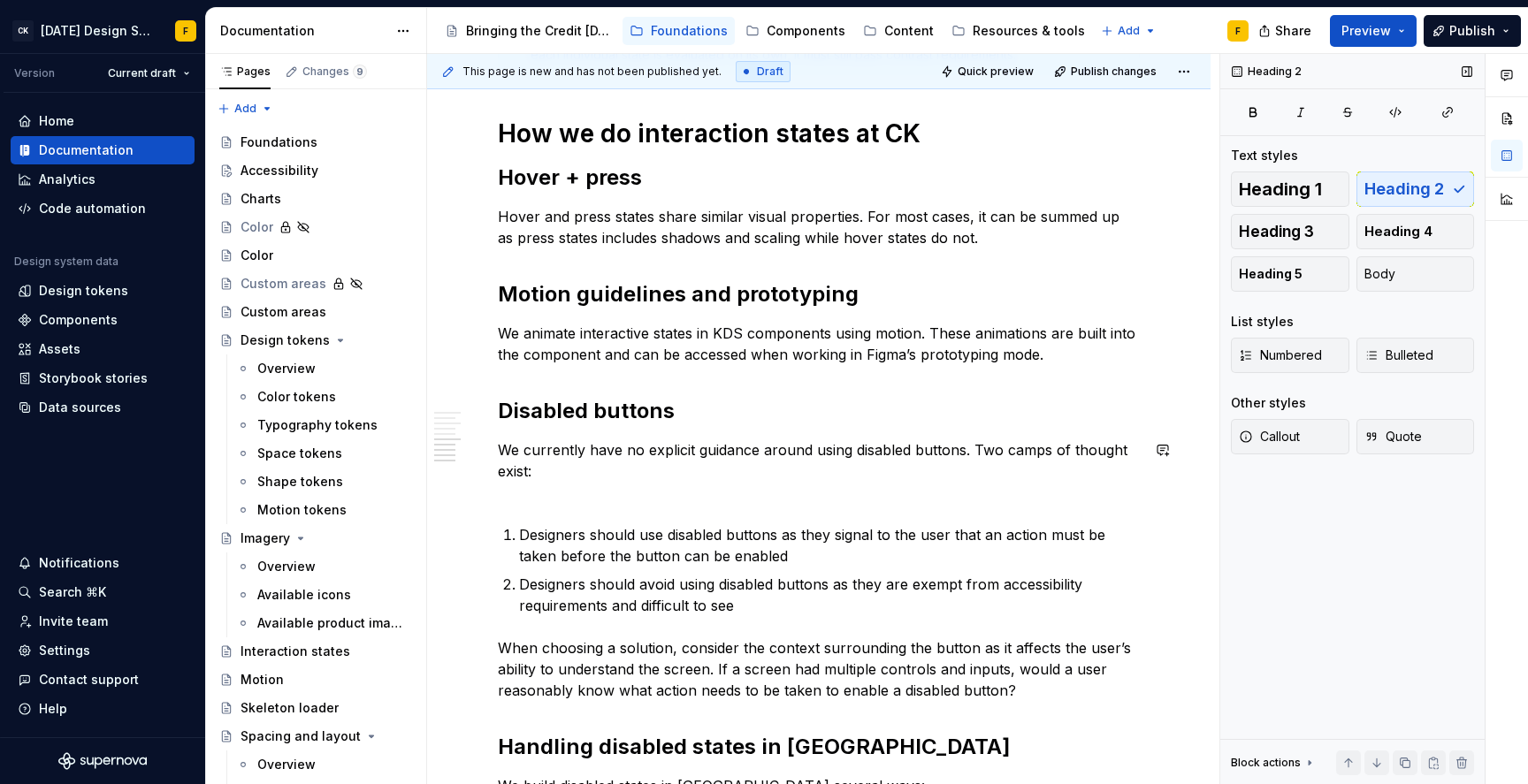
click at [576, 511] on div "Basics of interaction states Interaction states provide visual feedback to the …" at bounding box center [819, 27] width 642 height 1765
click at [575, 494] on p "We currently have no explicit guidance around using disabled buttons. Two camps…" at bounding box center [819, 472] width 642 height 64
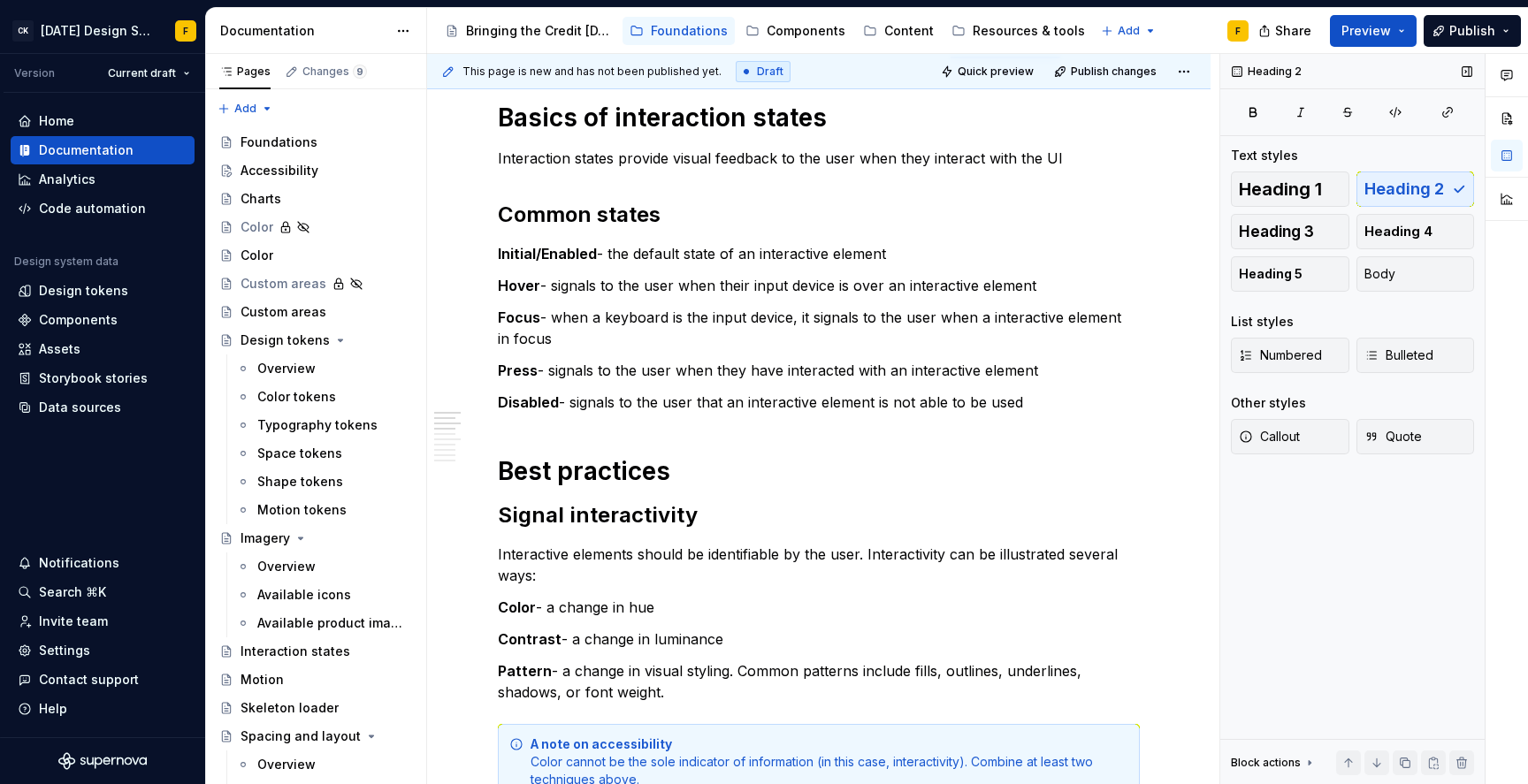
scroll to position [0, 0]
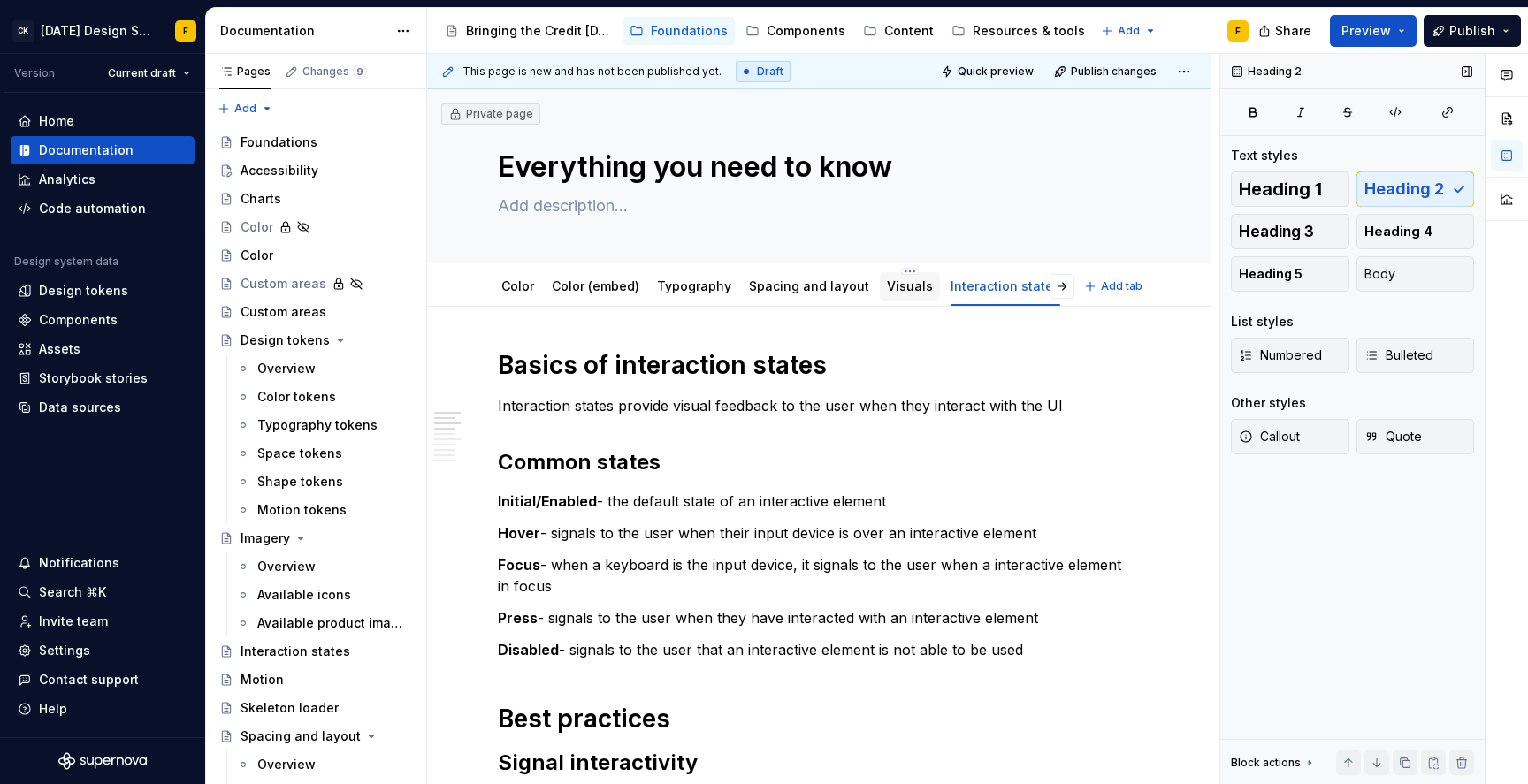
click at [893, 292] on link "Visuals" at bounding box center [909, 286] width 46 height 15
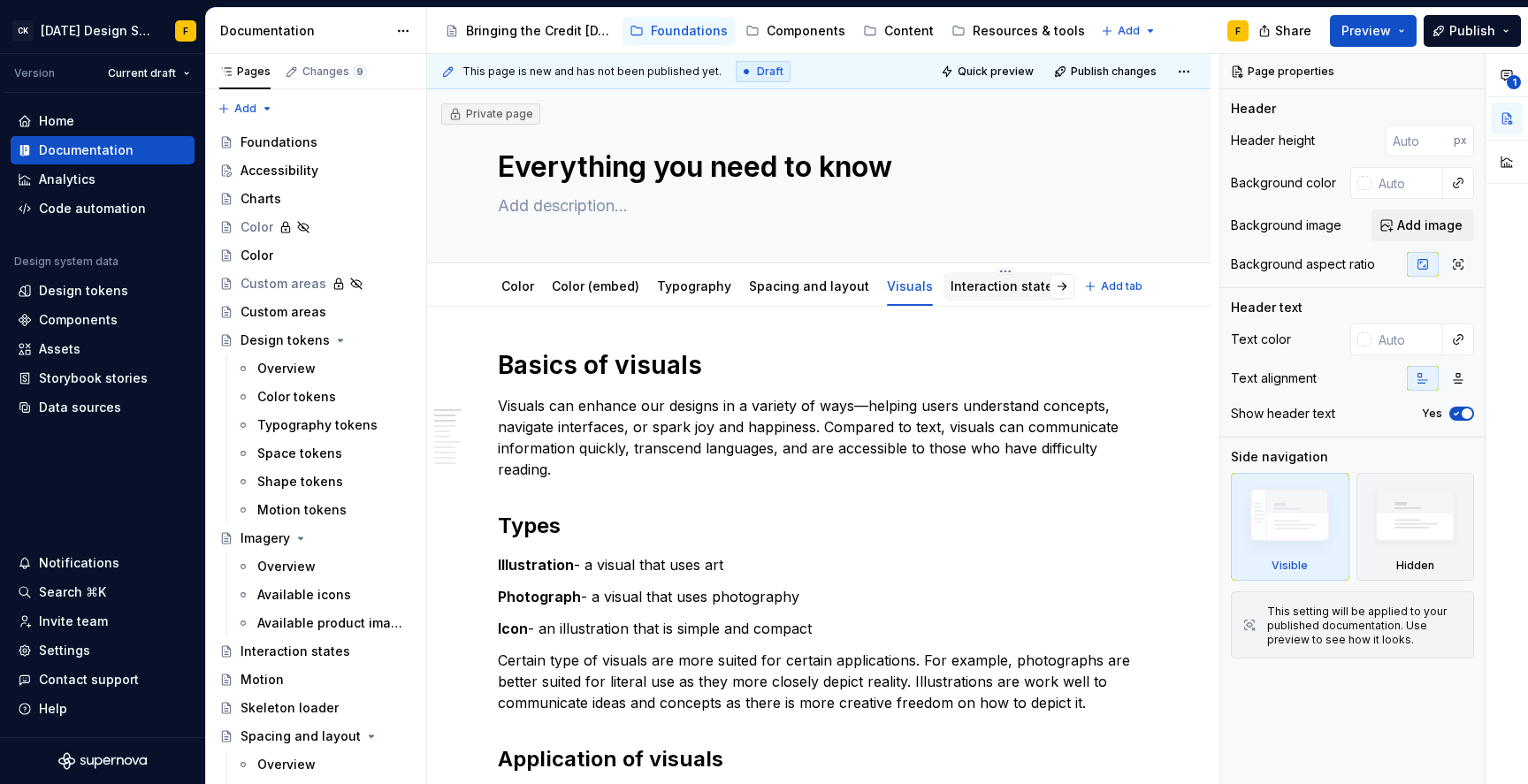
click at [972, 288] on link "Interaction states" at bounding box center [1005, 286] width 109 height 15
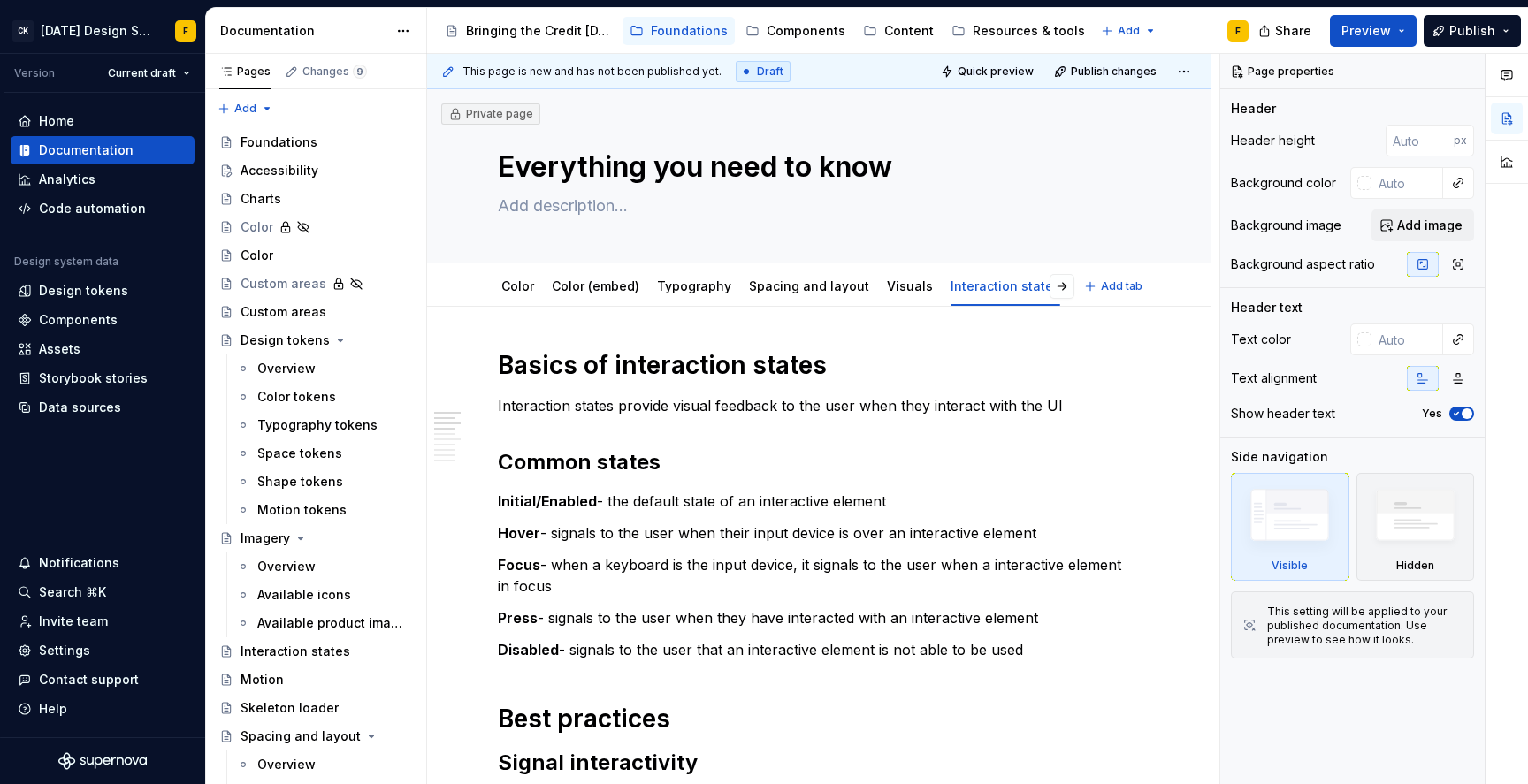
type textarea "*"
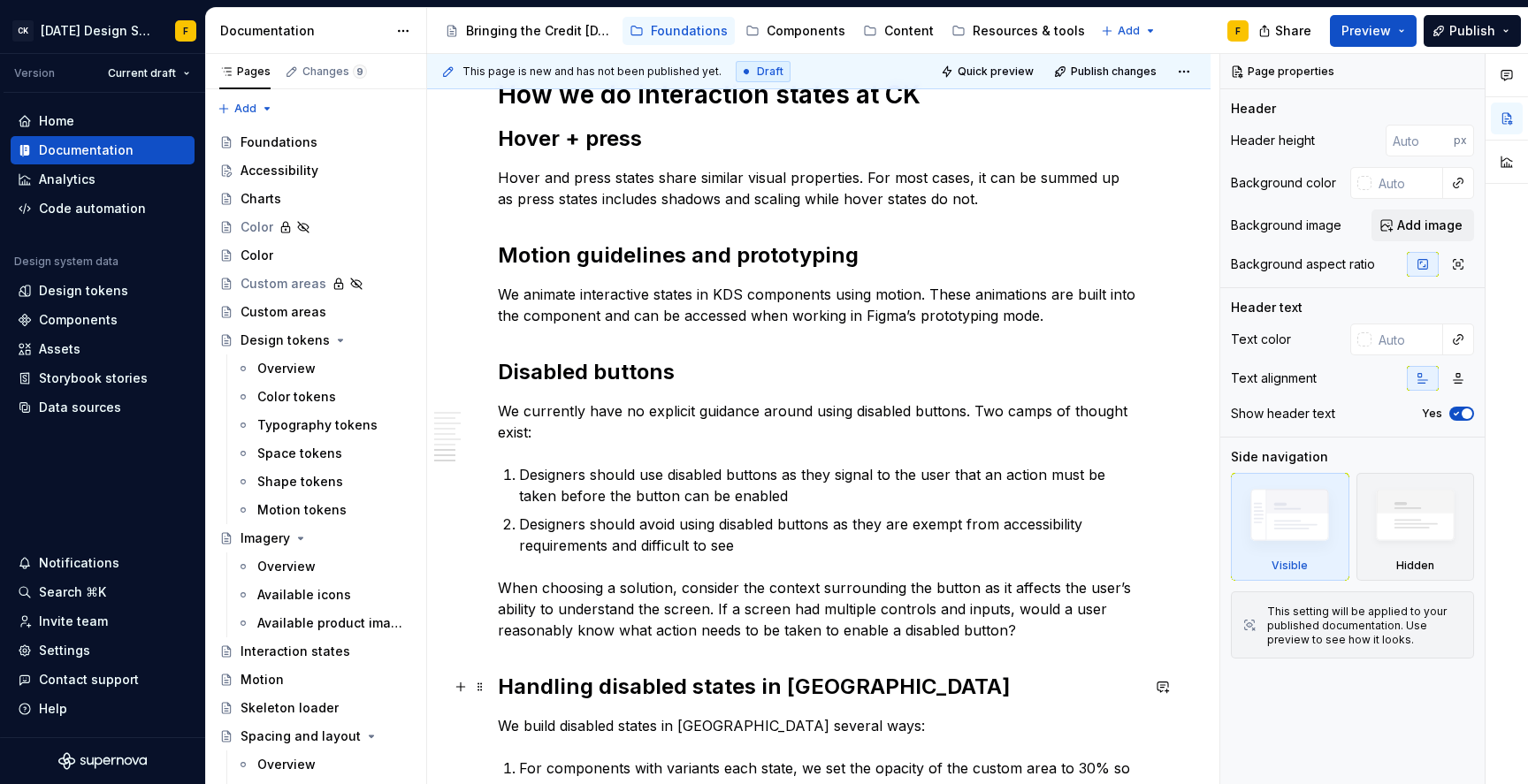
scroll to position [1240, 0]
